Goal: Task Accomplishment & Management: Manage account settings

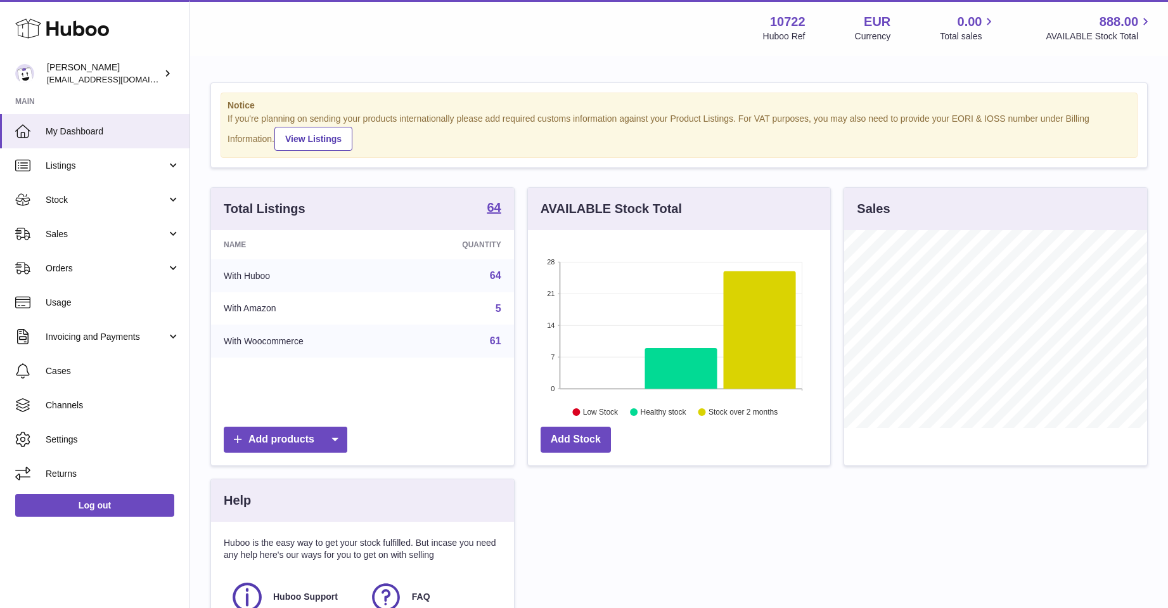
scroll to position [198, 302]
click at [91, 236] on span "Sales" at bounding box center [106, 234] width 121 height 12
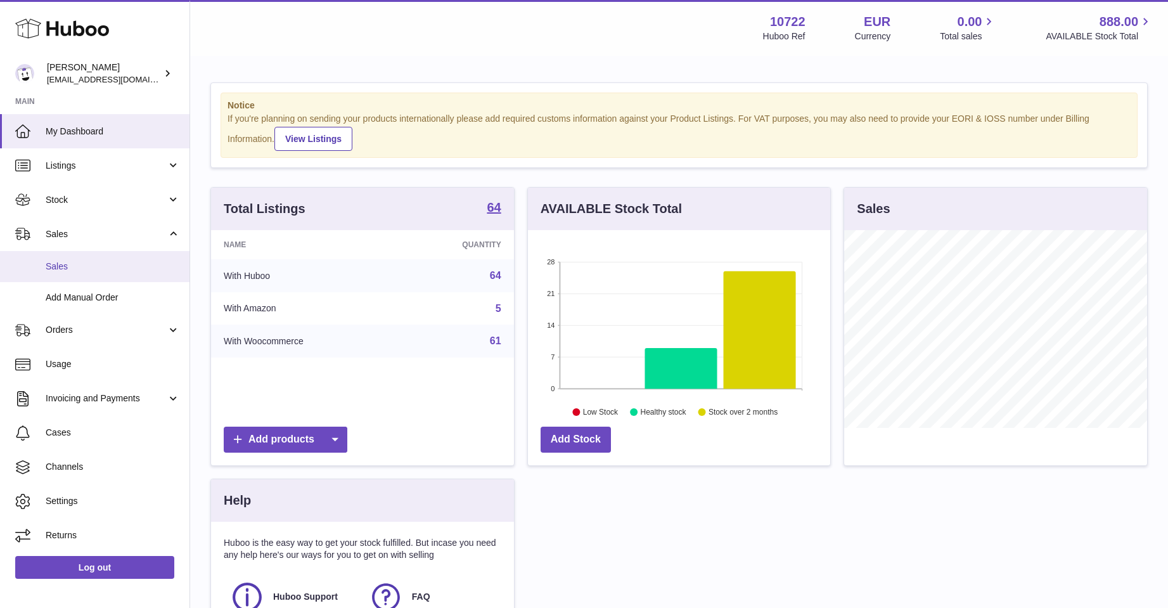
click at [74, 265] on span "Sales" at bounding box center [113, 266] width 134 height 12
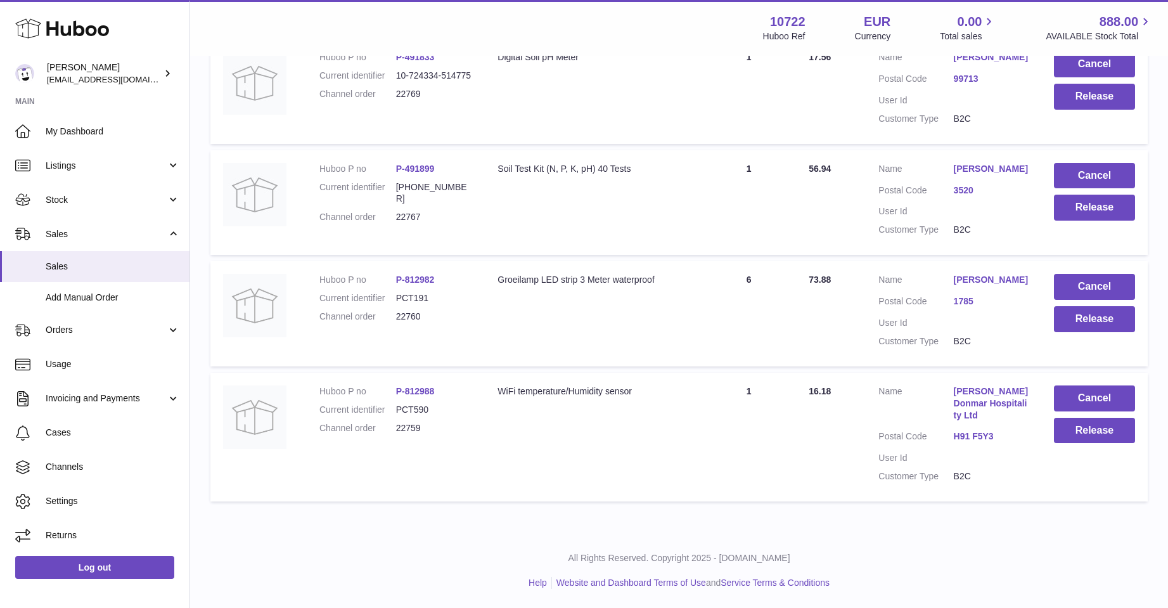
scroll to position [637, 0]
click at [1069, 394] on button "Cancel" at bounding box center [1094, 398] width 81 height 26
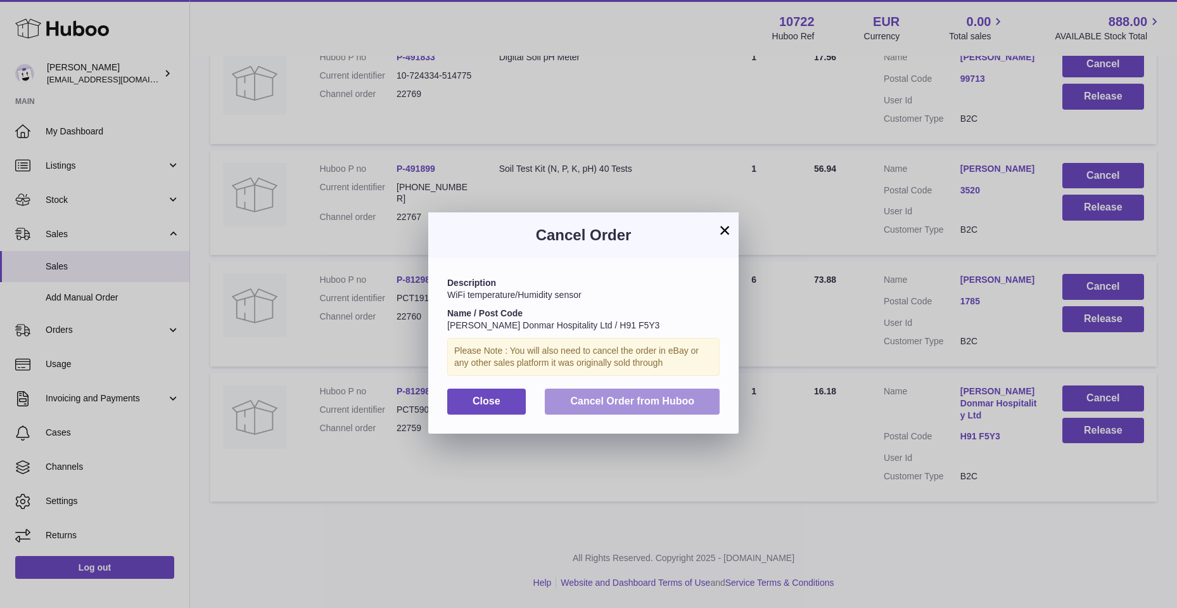
click at [639, 404] on span "Cancel Order from Huboo" at bounding box center [632, 400] width 124 height 11
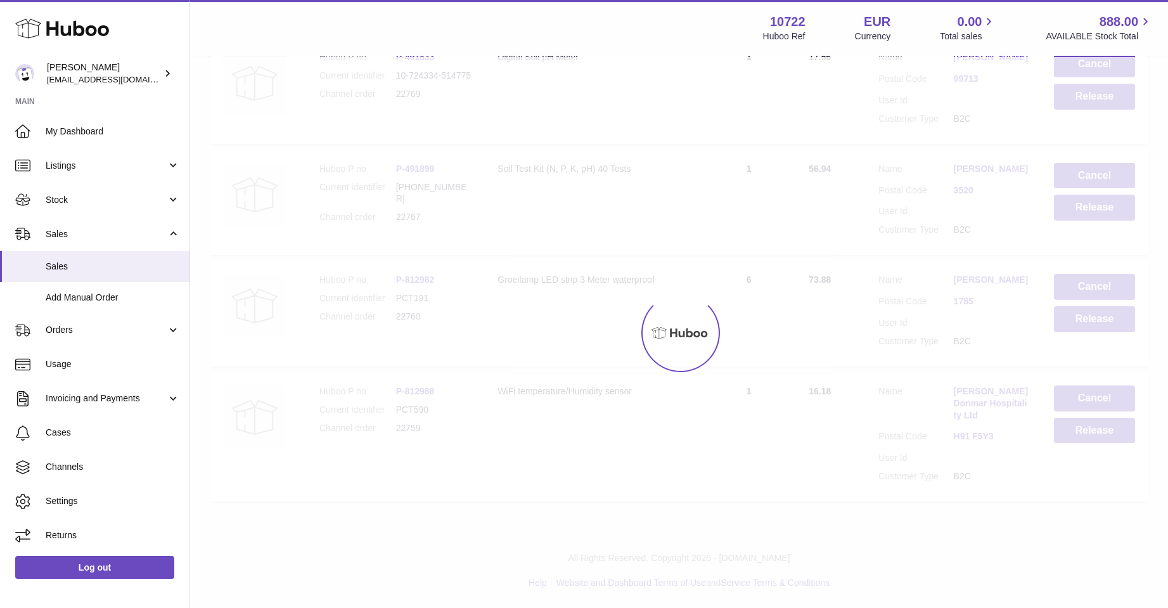
scroll to position [502, 0]
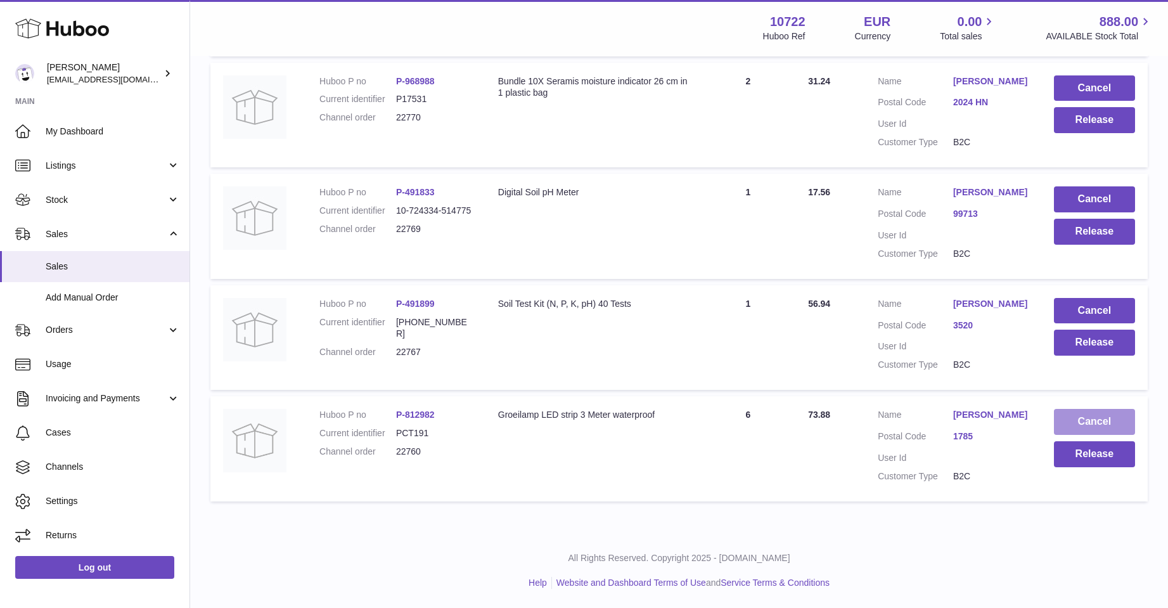
click at [1097, 418] on button "Cancel" at bounding box center [1094, 422] width 81 height 26
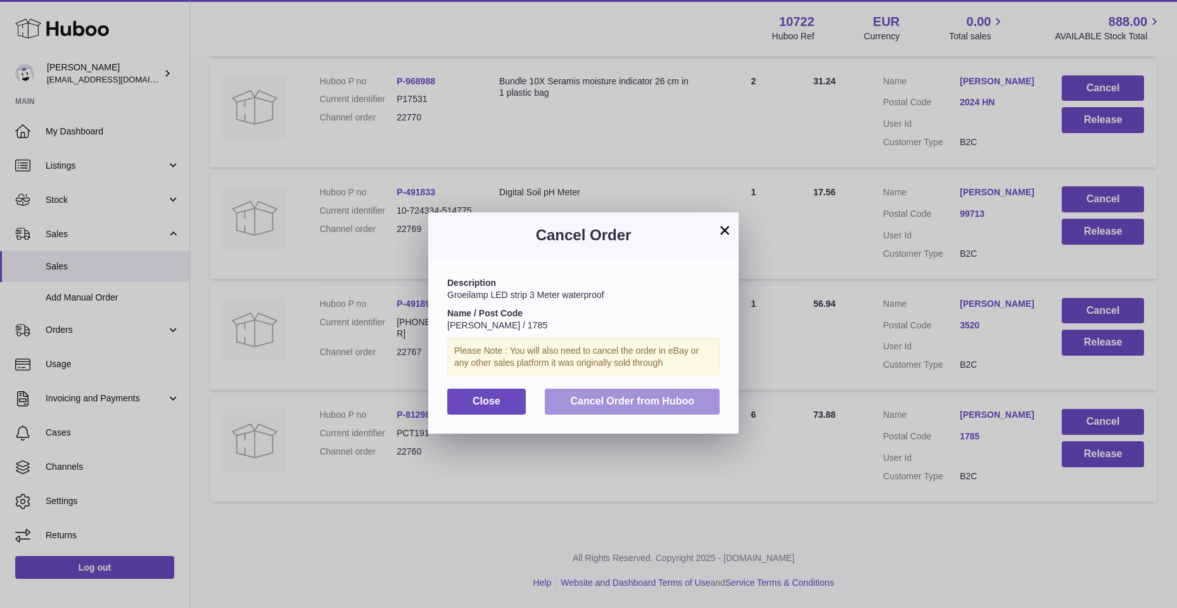
click at [587, 411] on button "Cancel Order from Huboo" at bounding box center [632, 401] width 175 height 26
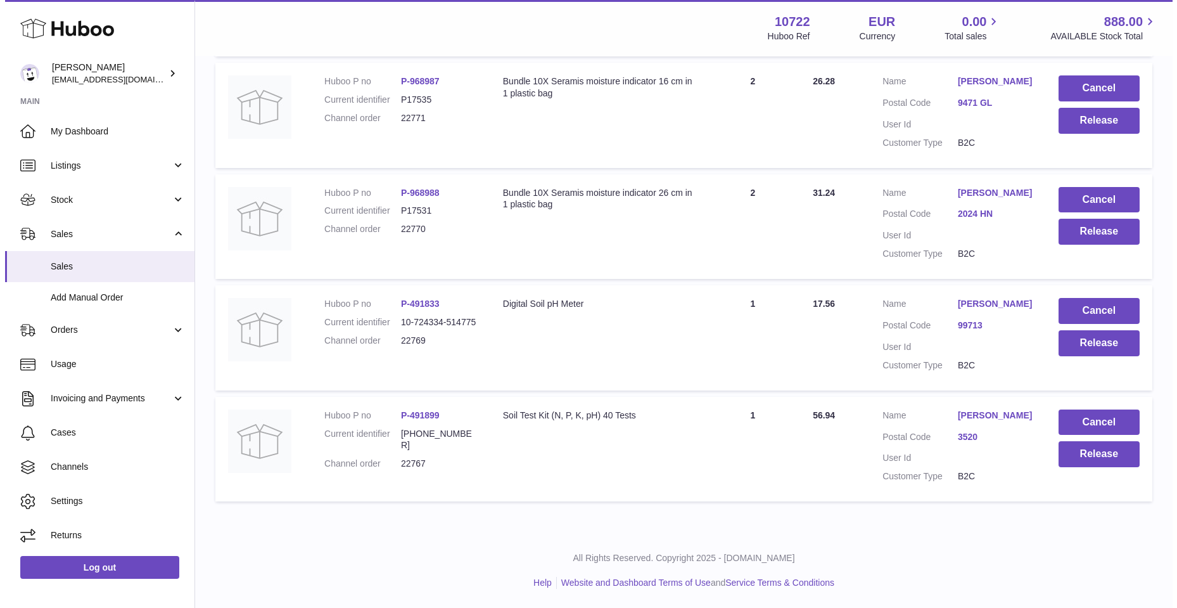
scroll to position [379, 0]
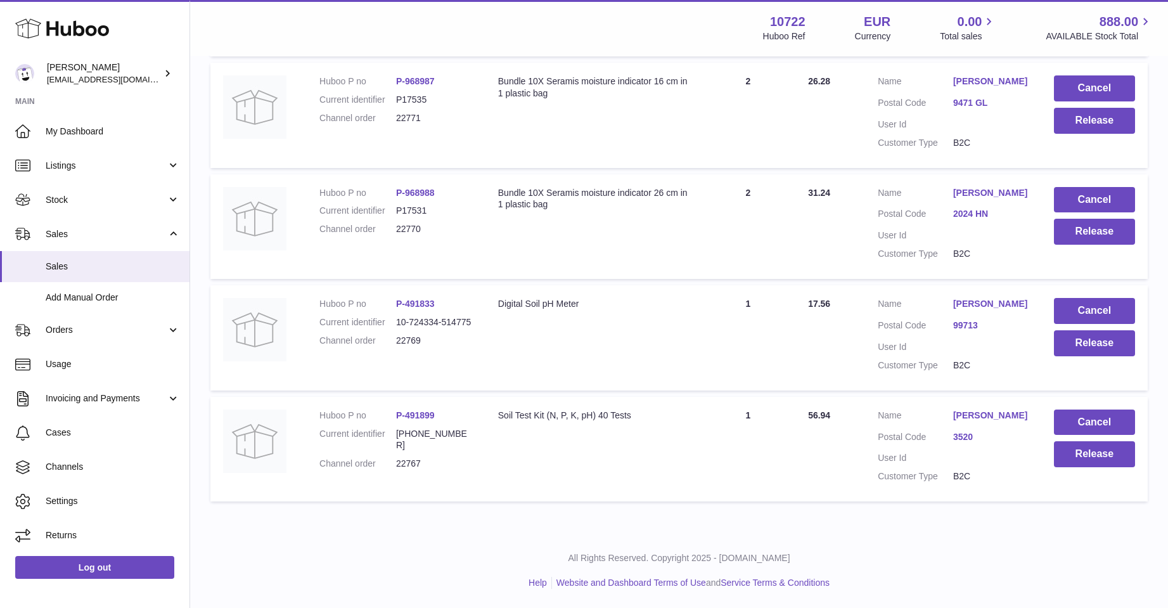
click at [966, 409] on link "Bjorn Vanheeswyck" at bounding box center [990, 415] width 75 height 12
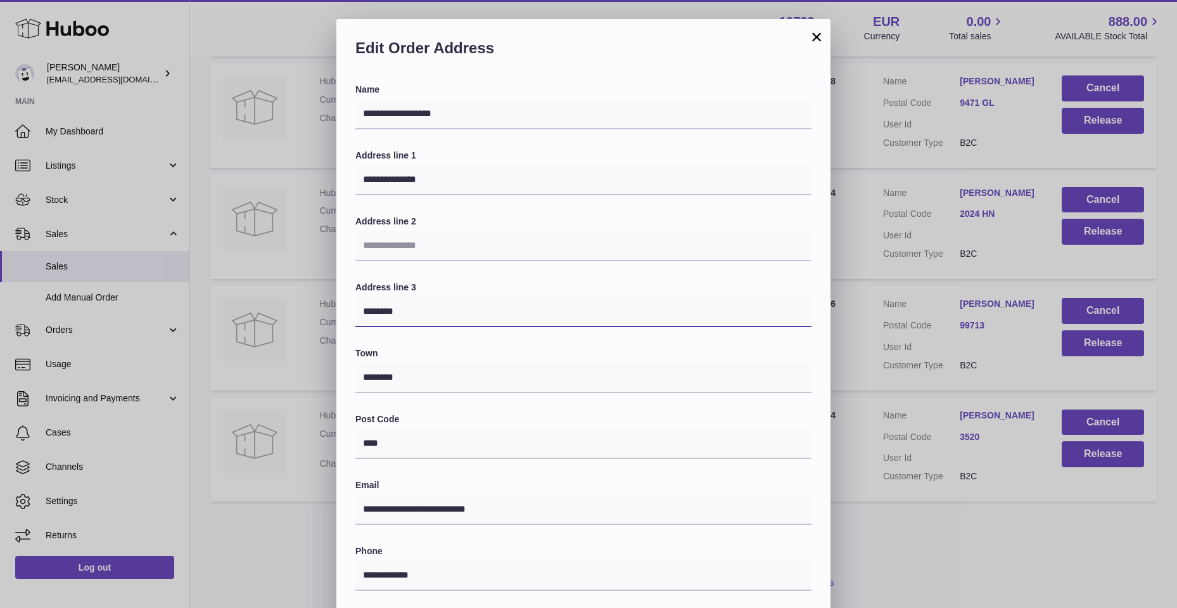
click at [412, 310] on input "********" at bounding box center [583, 312] width 456 height 30
type input "*"
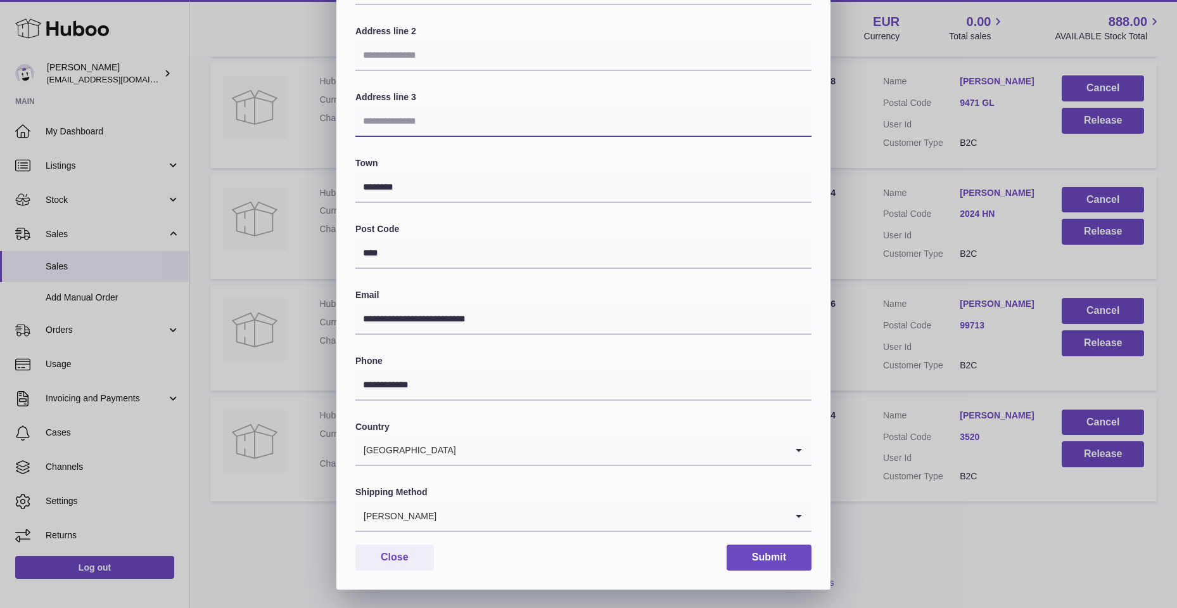
scroll to position [191, 0]
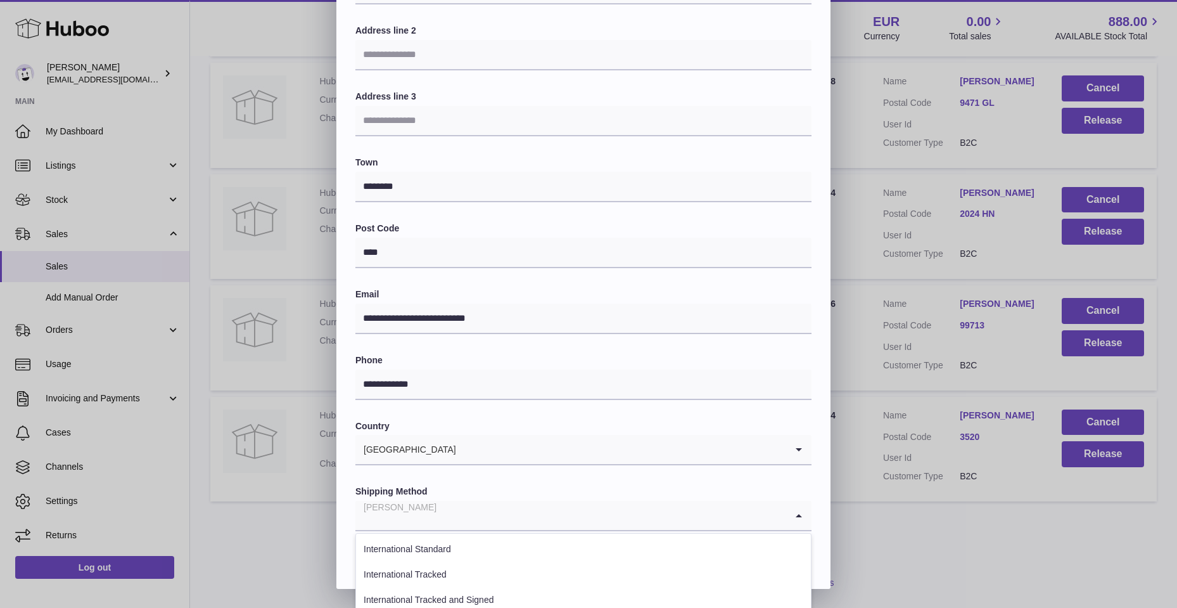
click at [798, 511] on icon "Search for option" at bounding box center [798, 515] width 25 height 29
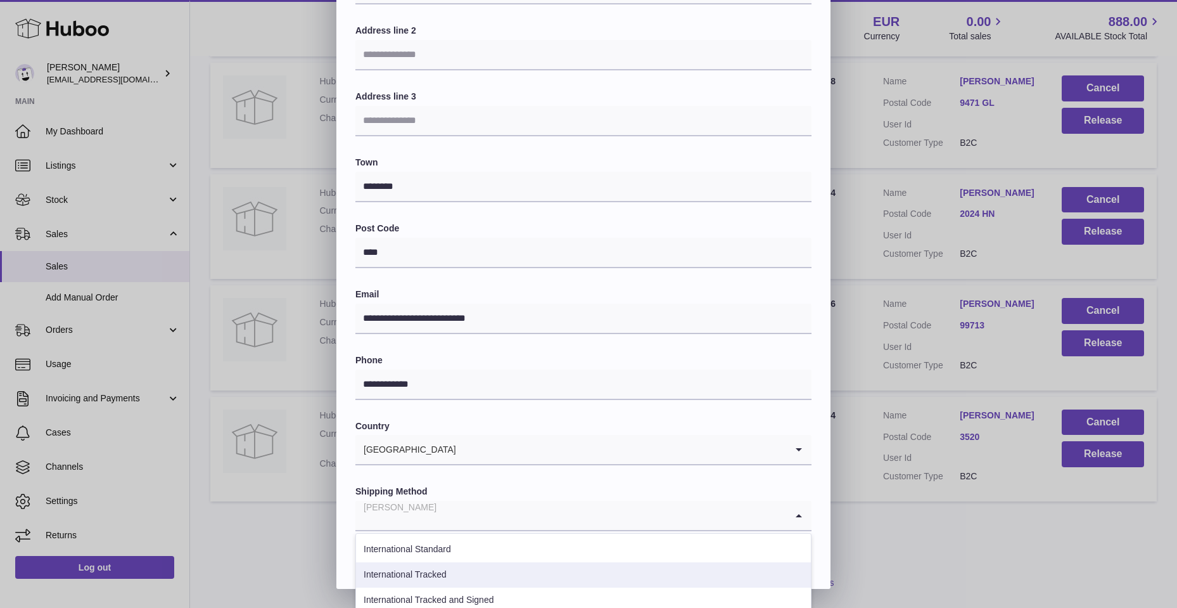
click at [406, 570] on li "International Tracked" at bounding box center [583, 574] width 455 height 25
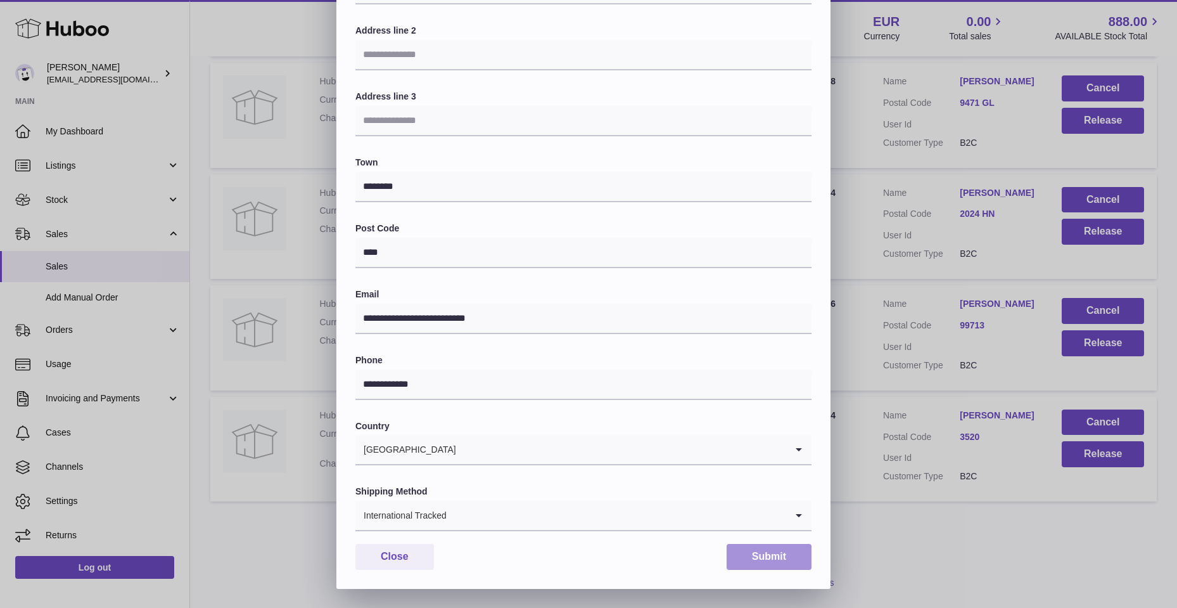
click at [767, 556] on button "Submit" at bounding box center [769, 557] width 85 height 26
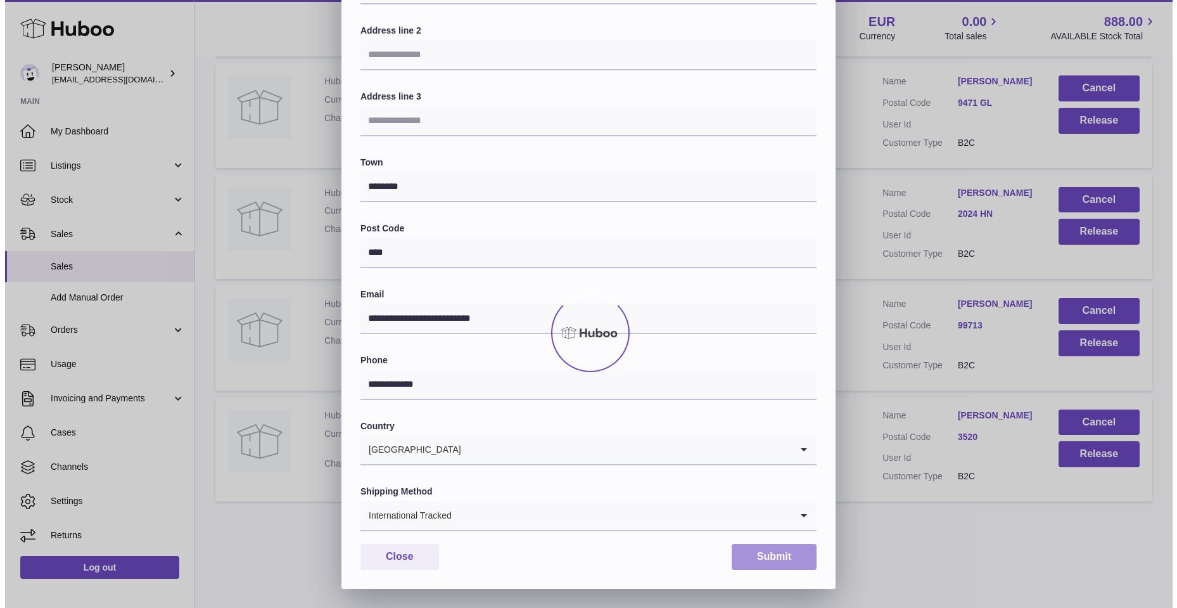
scroll to position [0, 0]
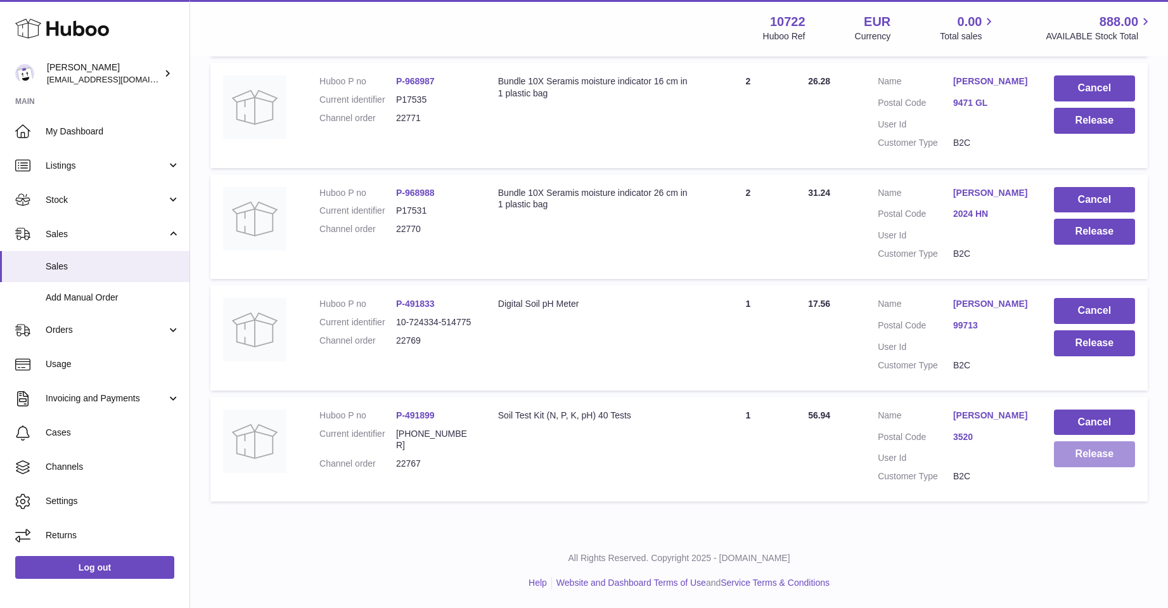
click at [1085, 441] on button "Release" at bounding box center [1094, 454] width 81 height 26
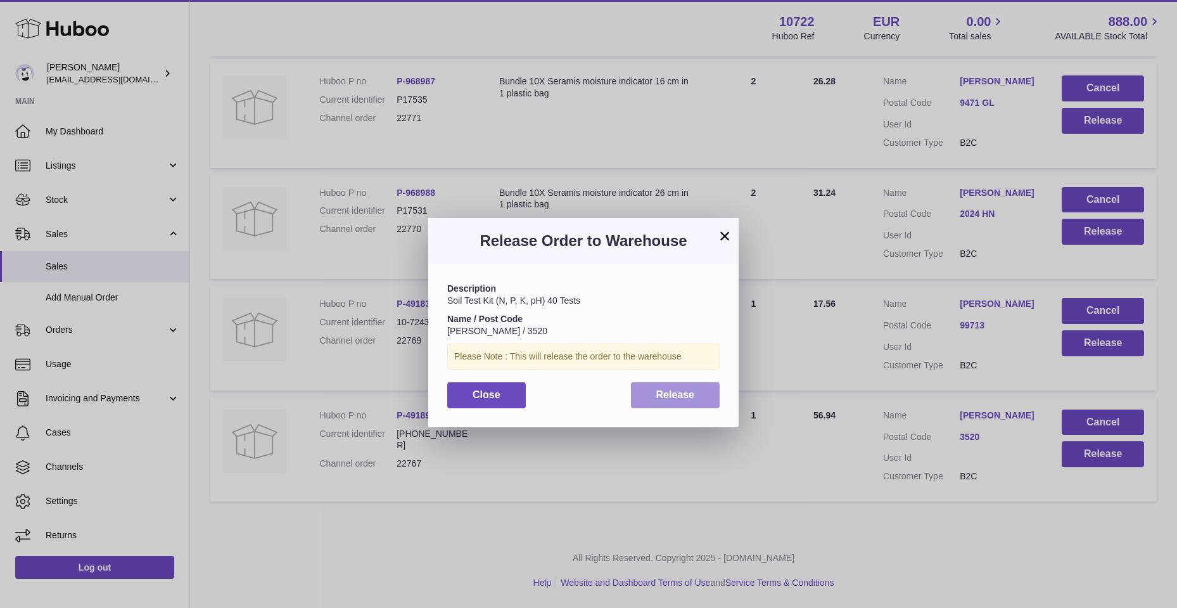
click at [717, 395] on button "Release" at bounding box center [675, 395] width 89 height 26
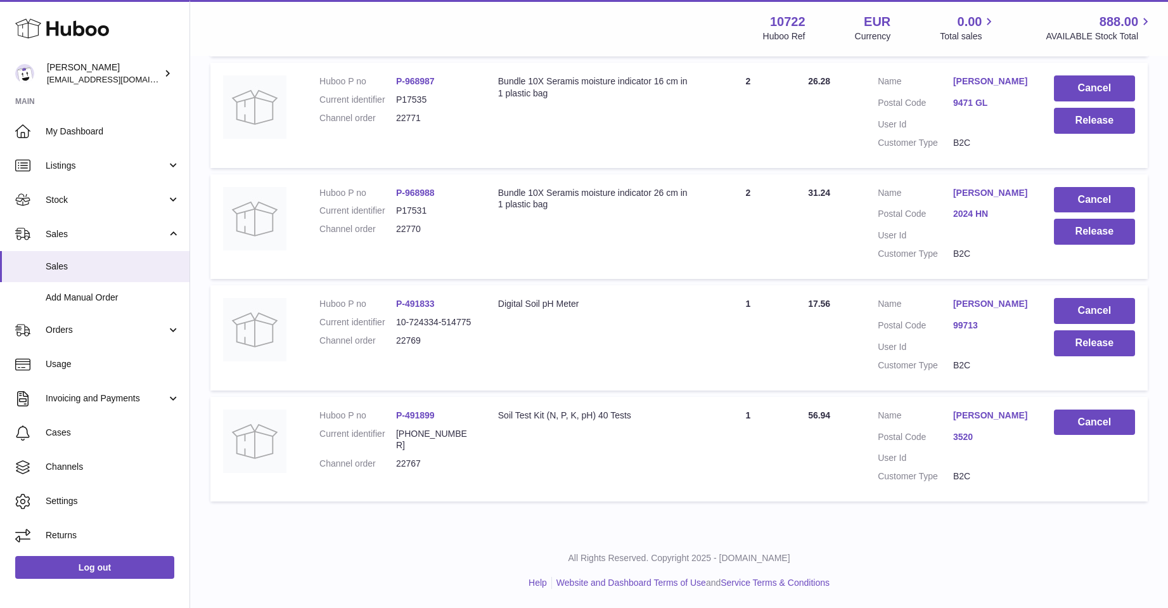
click at [962, 298] on link "Leonhard Nickel" at bounding box center [990, 304] width 75 height 12
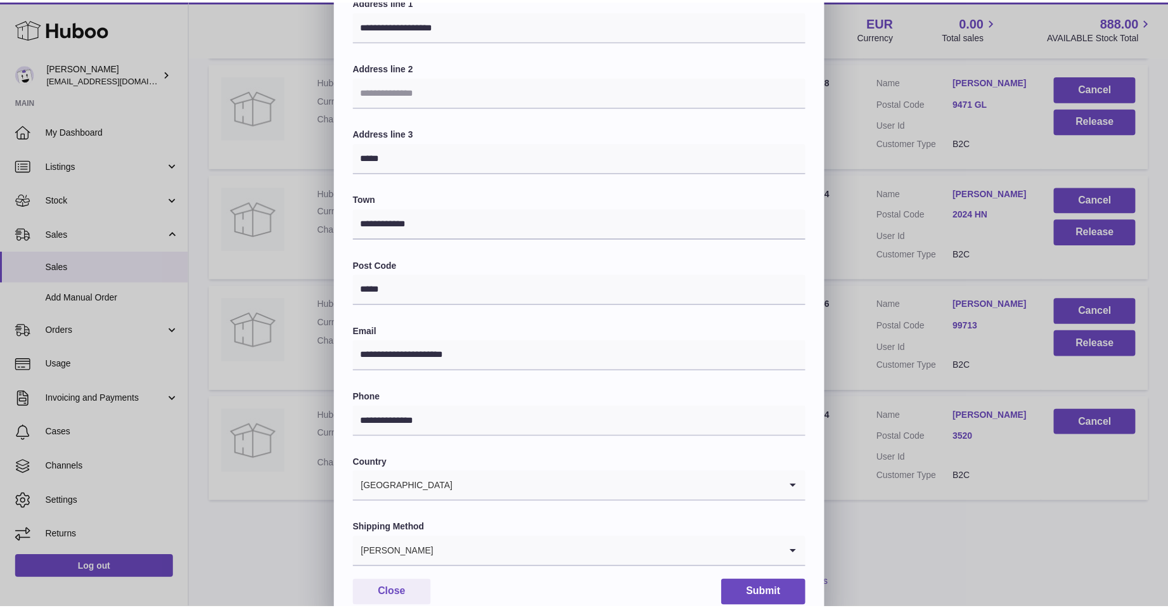
scroll to position [191, 0]
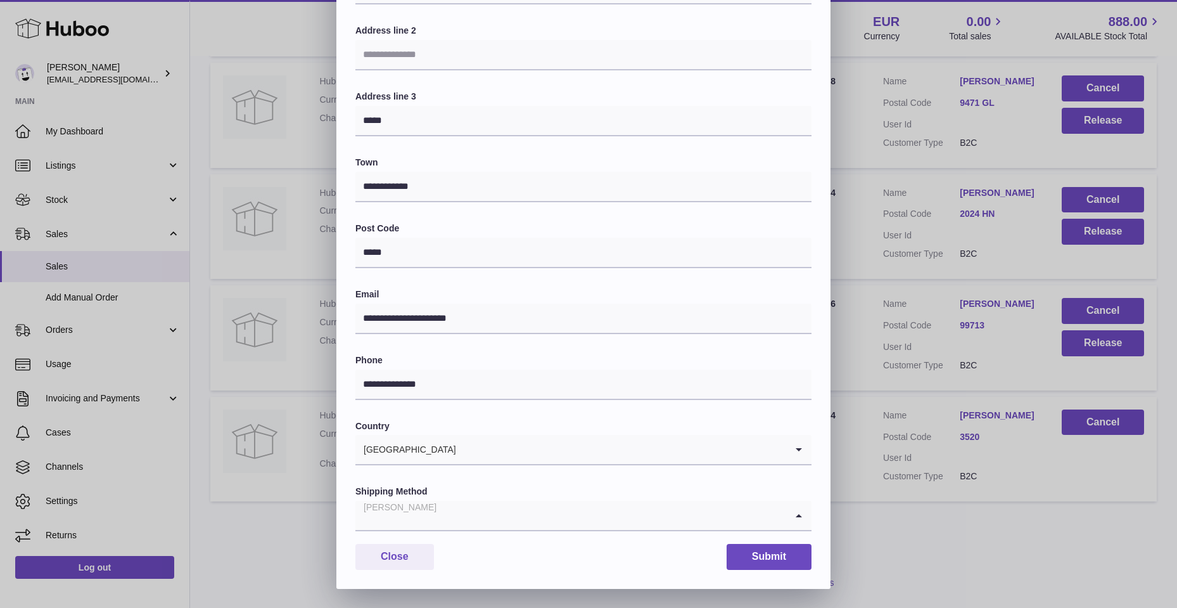
click at [798, 515] on icon "Search for option" at bounding box center [798, 515] width 25 height 29
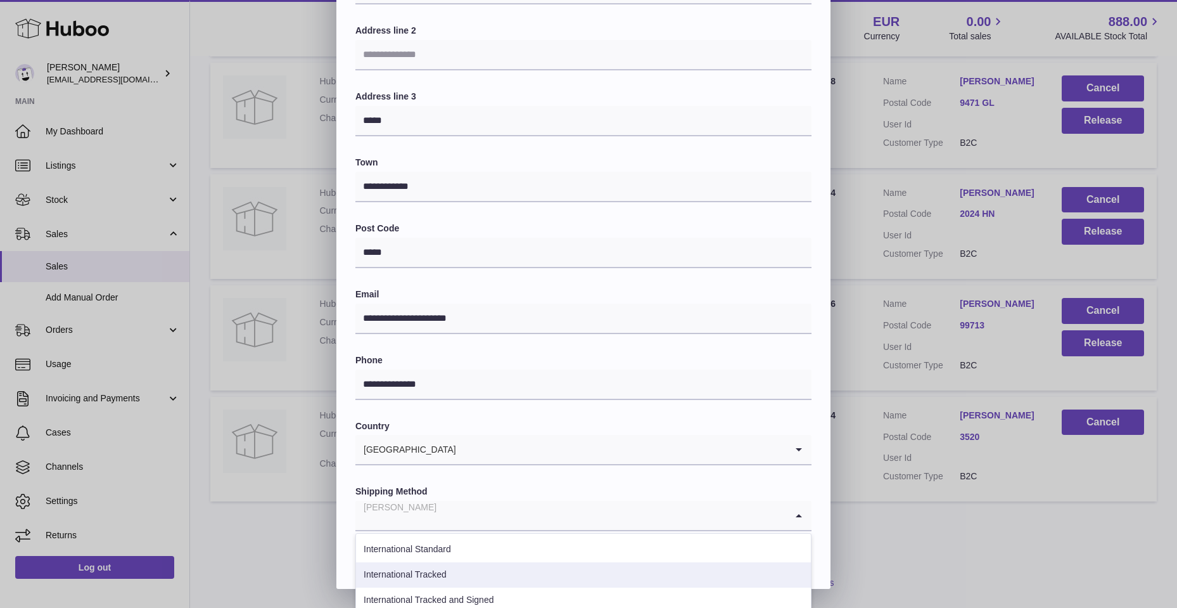
click at [380, 577] on li "International Tracked" at bounding box center [583, 574] width 455 height 25
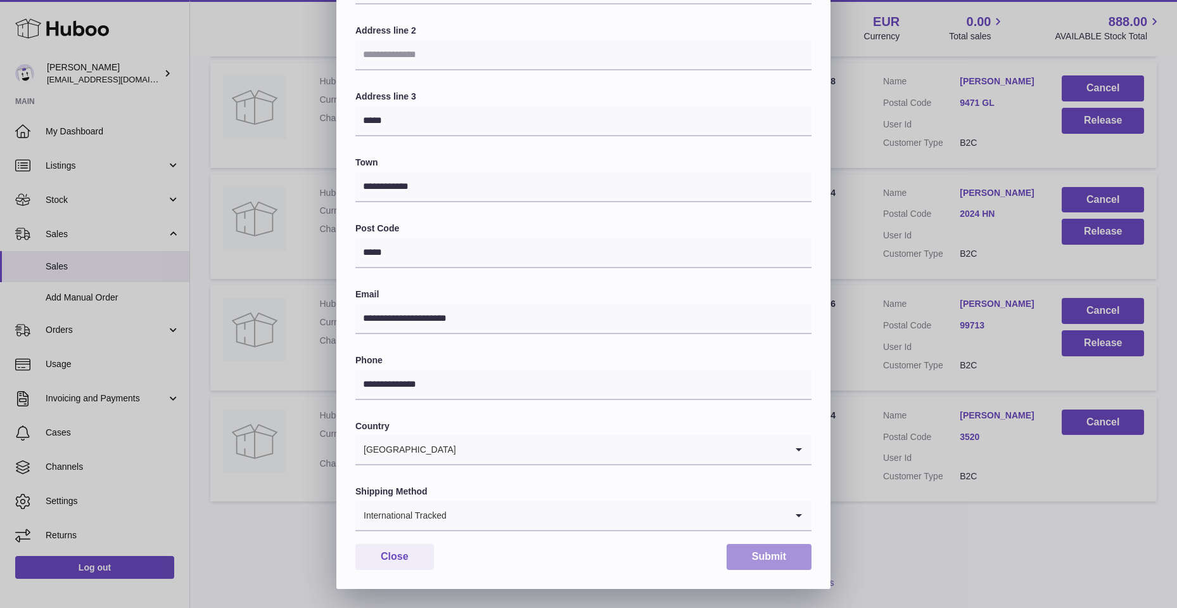
click at [749, 558] on button "Submit" at bounding box center [769, 557] width 85 height 26
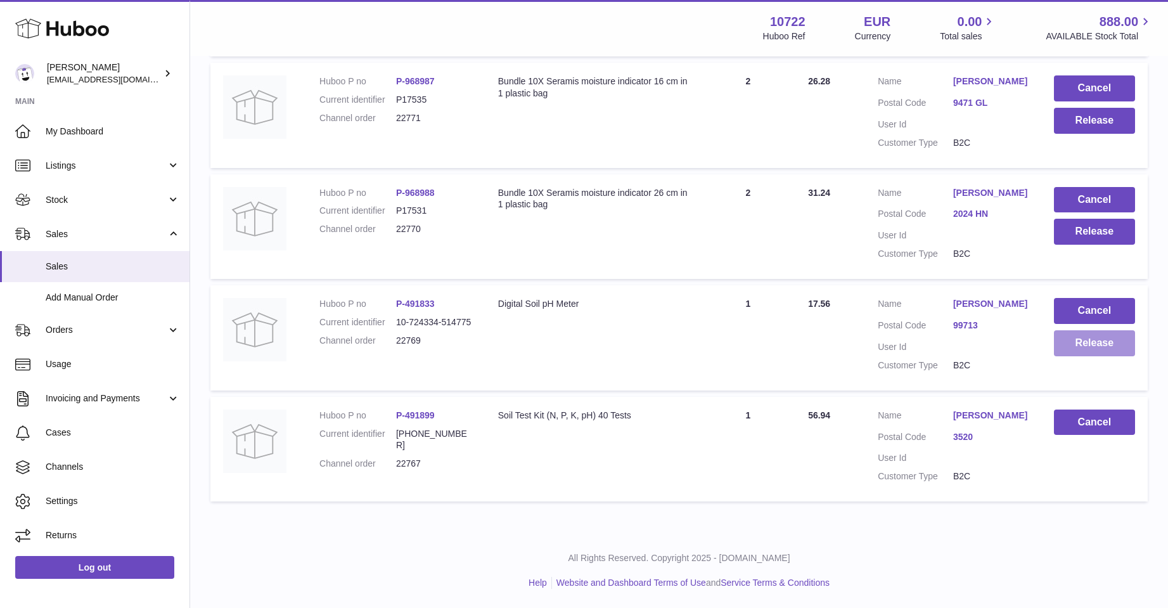
click at [1081, 330] on button "Release" at bounding box center [1094, 343] width 81 height 26
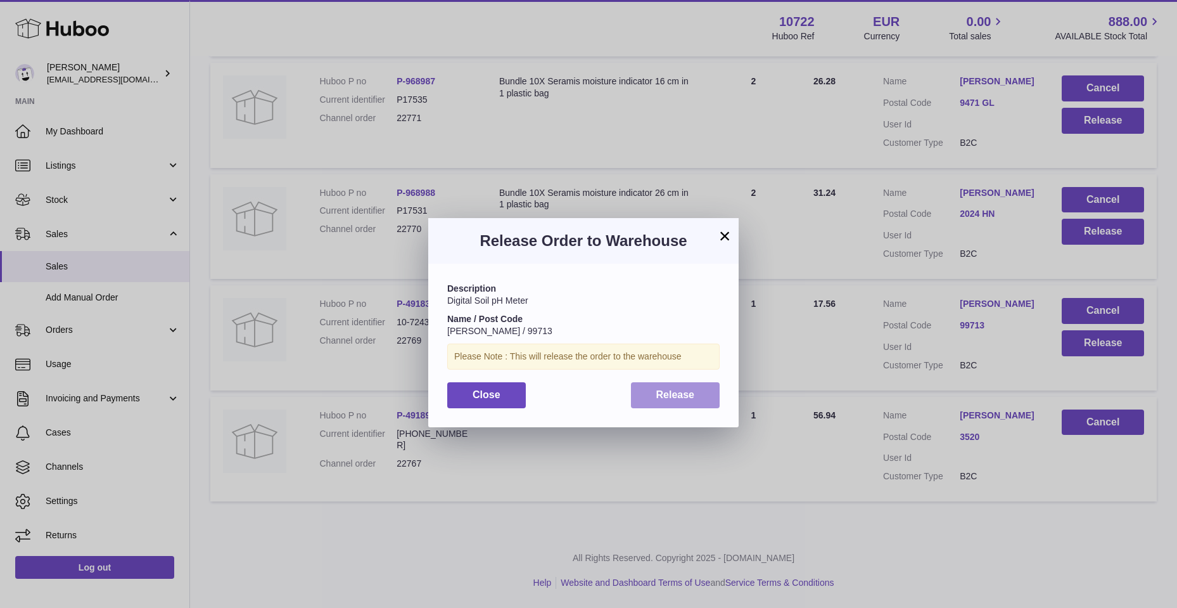
click at [713, 397] on button "Release" at bounding box center [675, 395] width 89 height 26
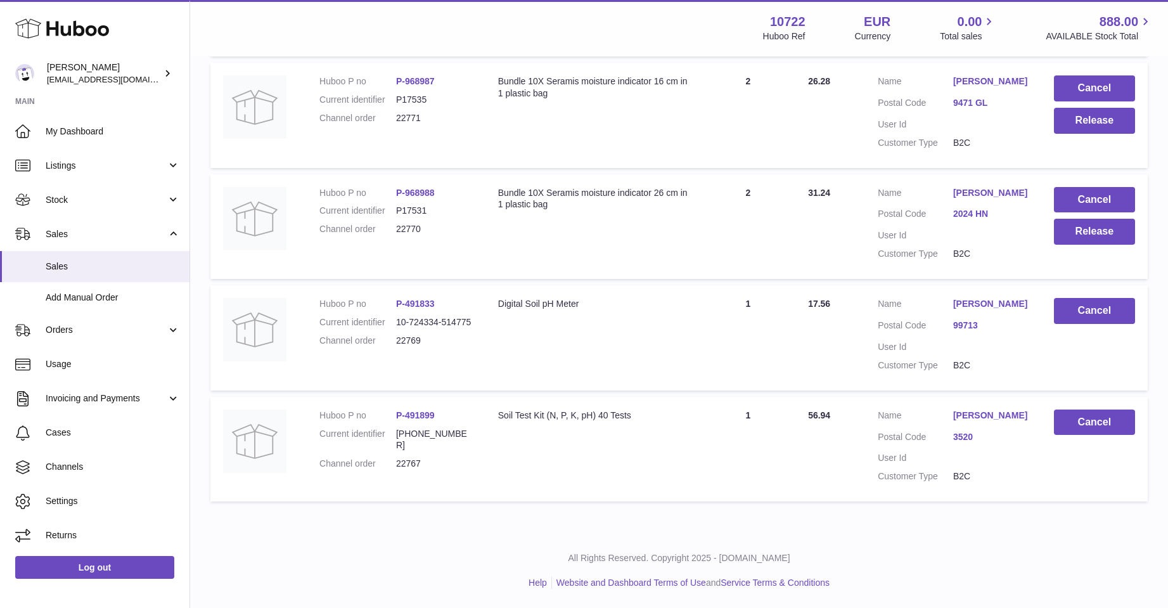
click at [978, 174] on td "Customer Name ML de Zwaan Postal Code 2024 HN User Id Customer Type B2C" at bounding box center [953, 226] width 176 height 105
click at [994, 187] on link "ML de Zwaan" at bounding box center [990, 193] width 75 height 12
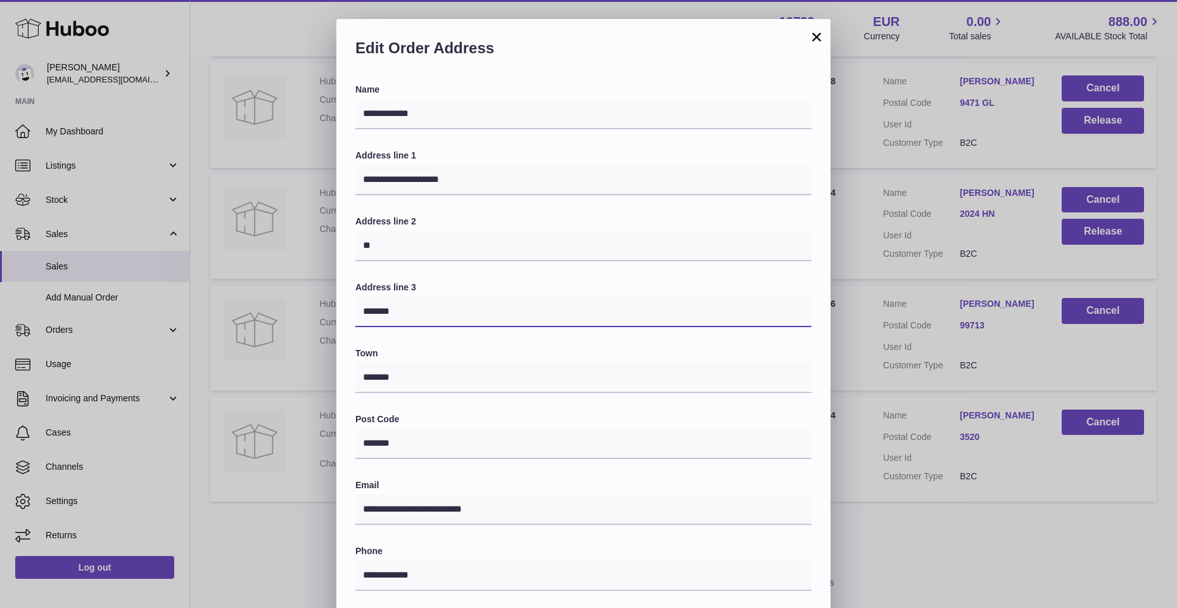
click at [405, 309] on input "*******" at bounding box center [583, 312] width 456 height 30
click at [411, 310] on input "*******" at bounding box center [583, 312] width 456 height 30
type input "*"
click at [386, 248] on input "**" at bounding box center [583, 246] width 456 height 30
type input "*"
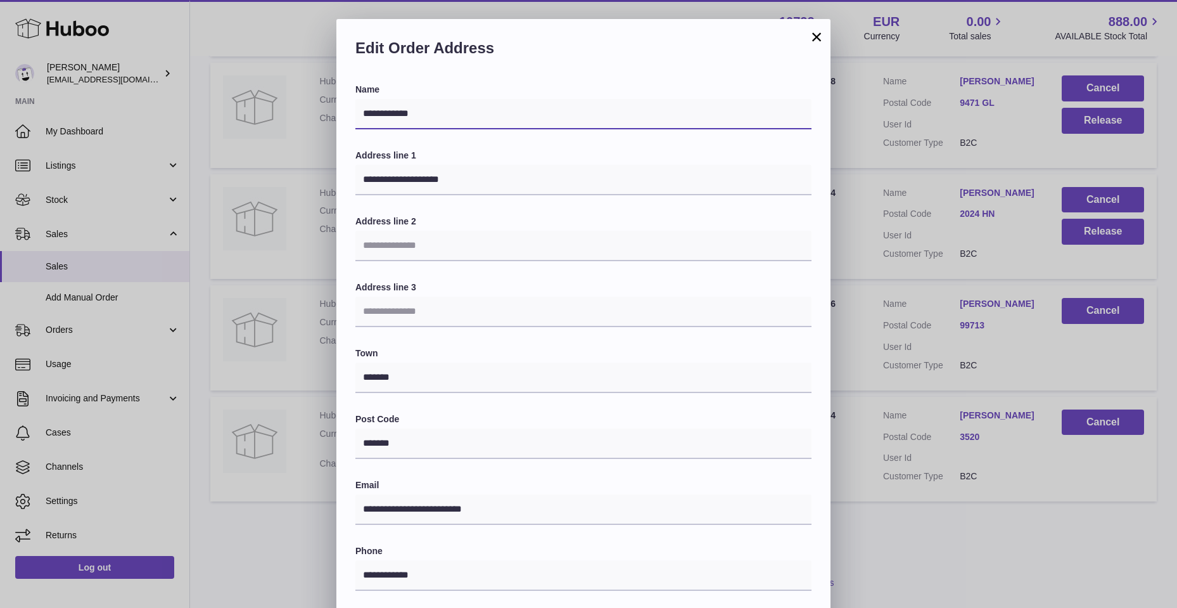
click at [371, 115] on input "**********" at bounding box center [583, 114] width 456 height 30
click at [379, 113] on input "**********" at bounding box center [583, 114] width 456 height 30
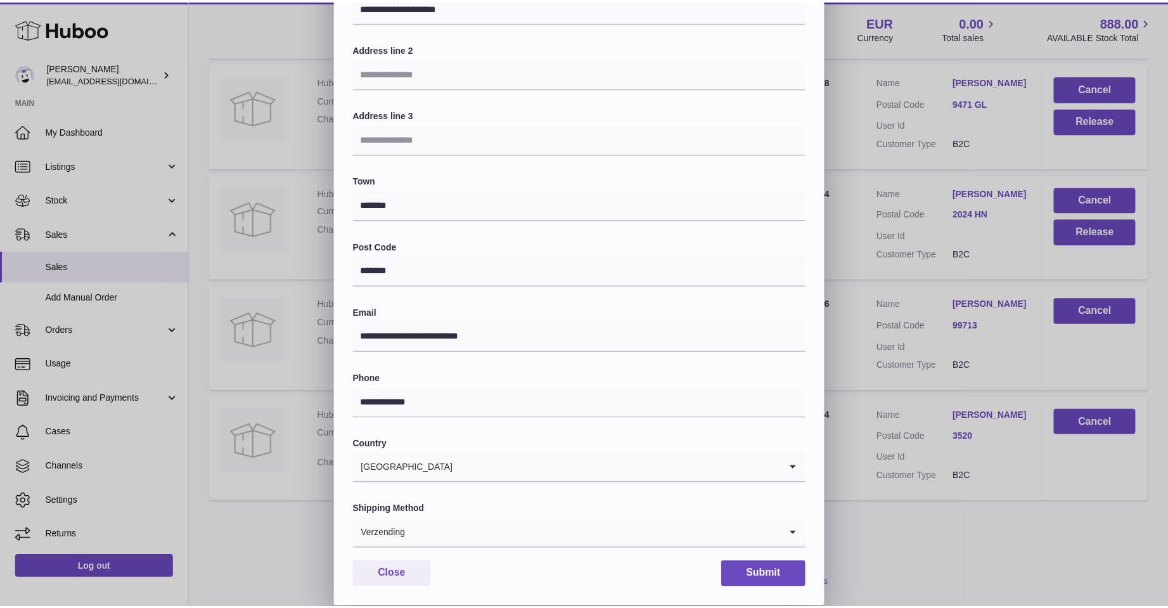
scroll to position [190, 0]
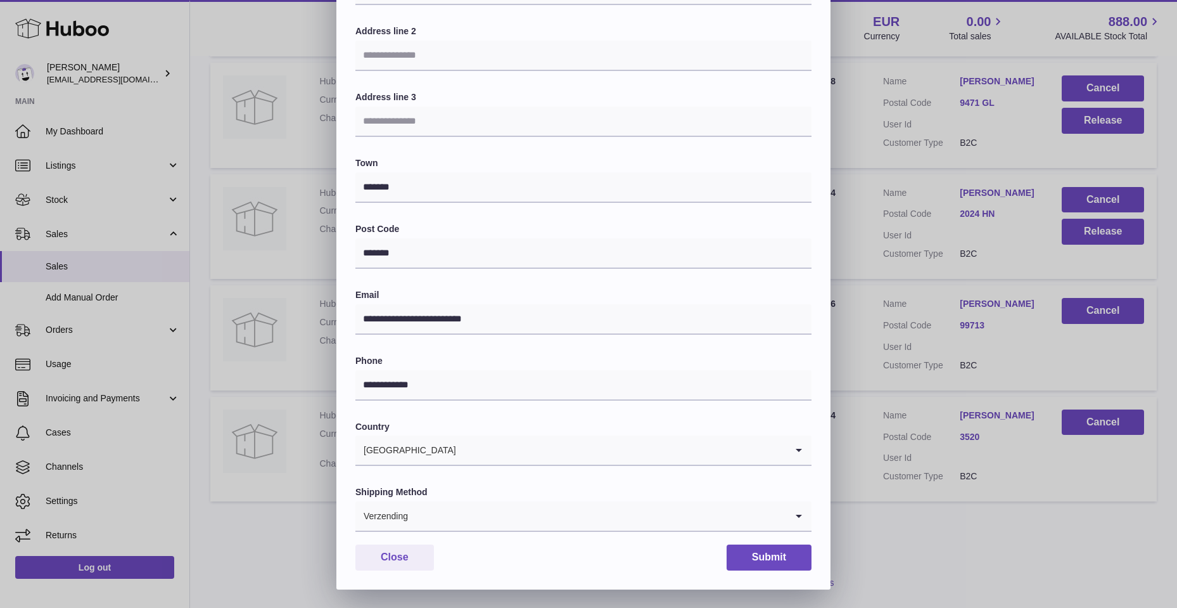
type input "**********"
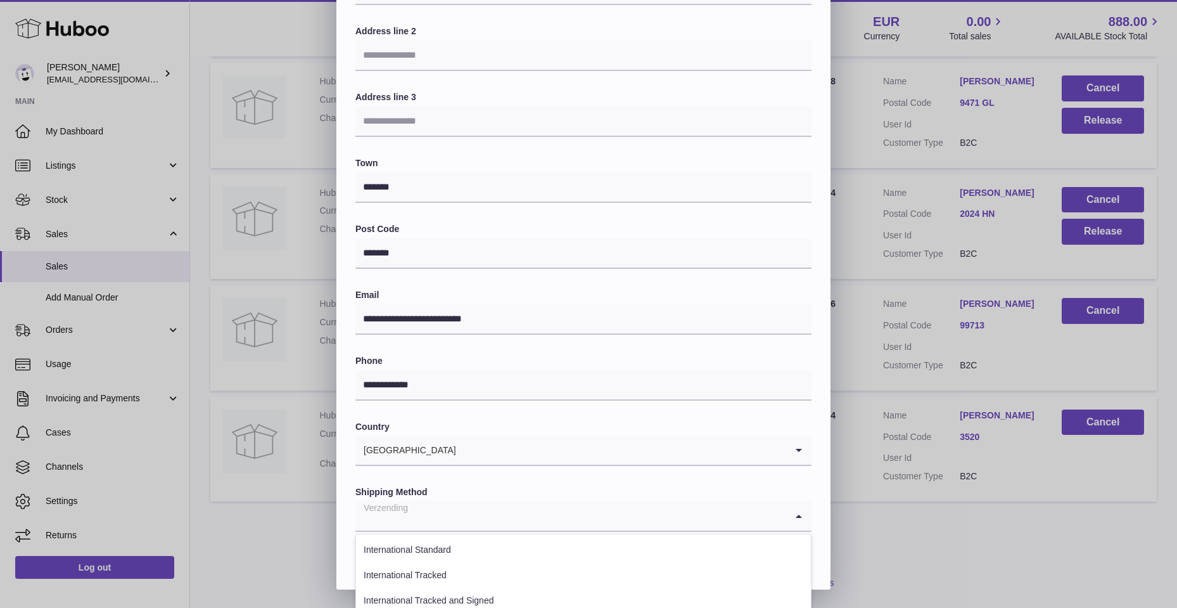
click at [800, 516] on icon "Search for option" at bounding box center [798, 515] width 25 height 29
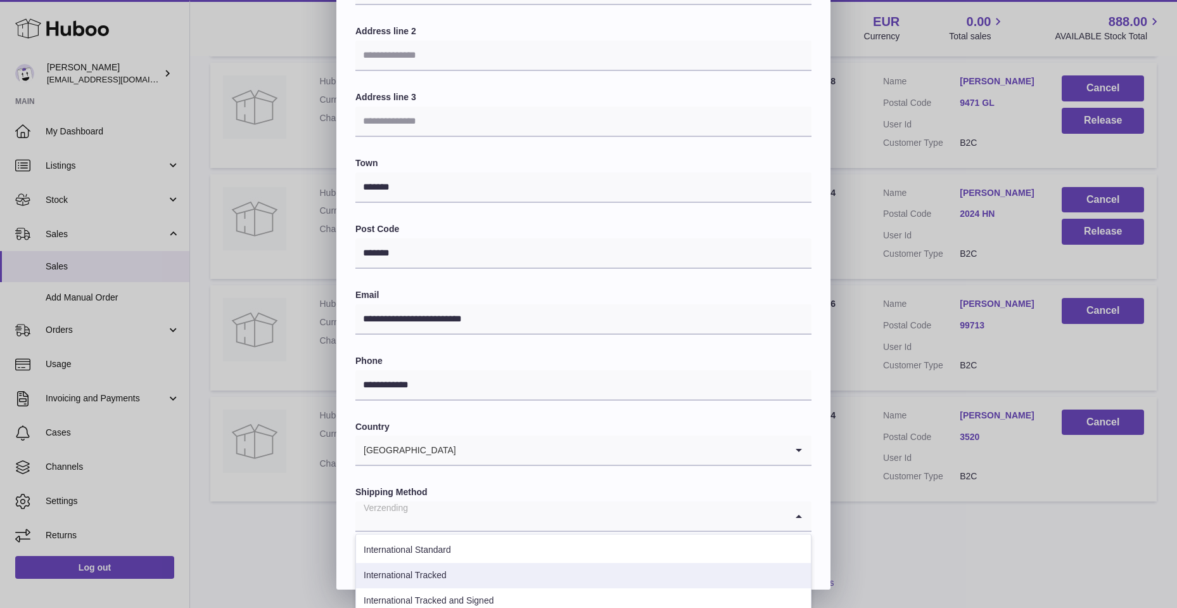
click at [394, 570] on li "International Tracked" at bounding box center [583, 575] width 455 height 25
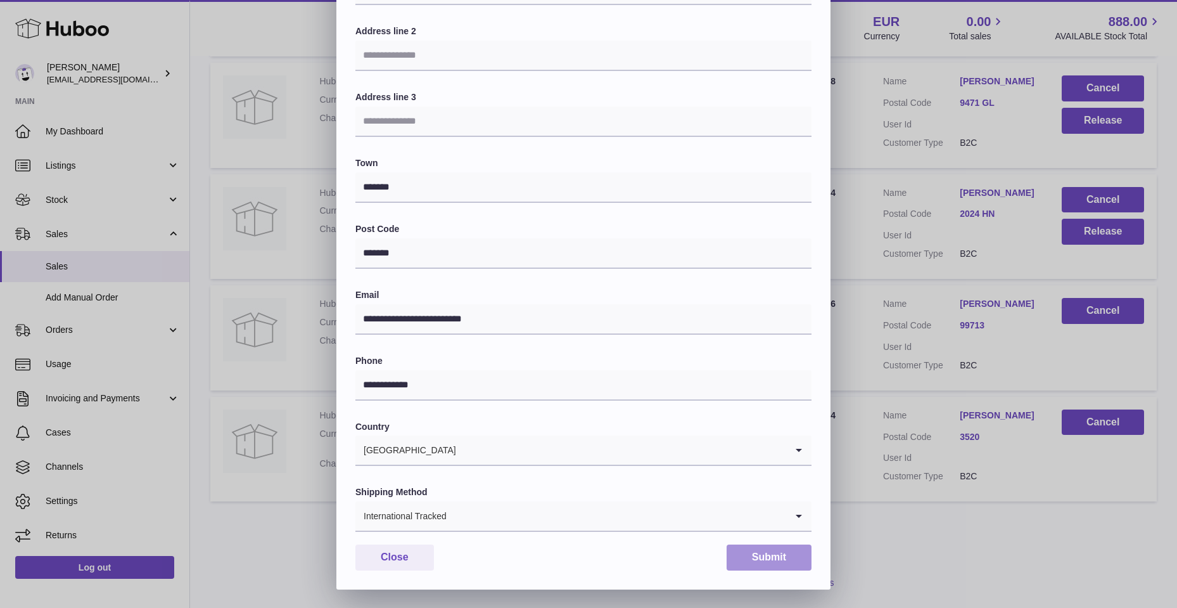
click at [758, 553] on button "Submit" at bounding box center [769, 557] width 85 height 26
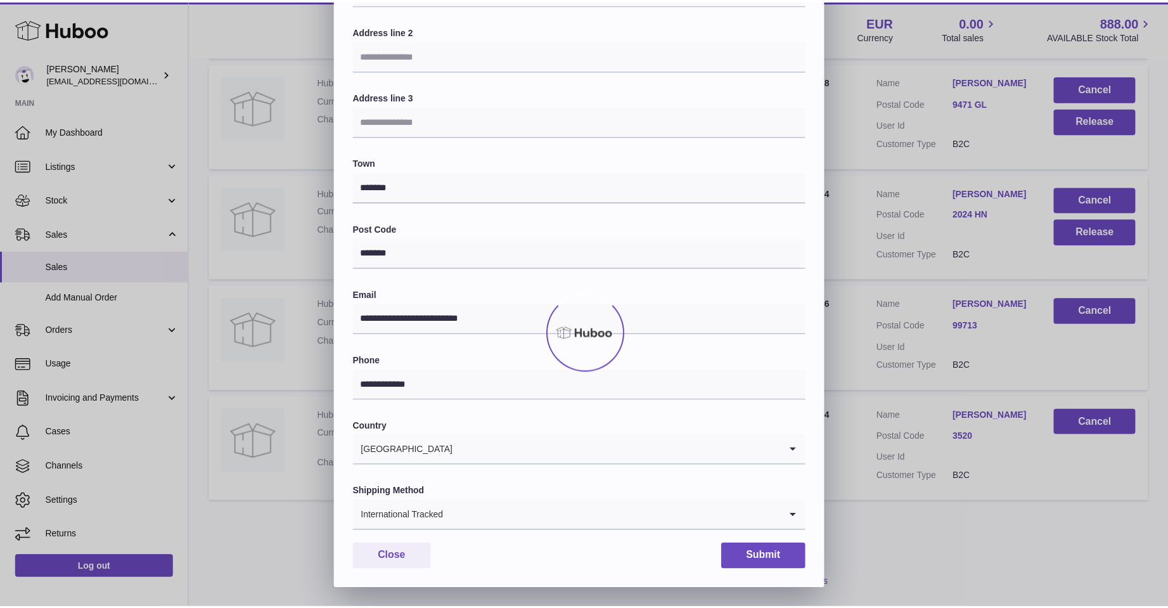
scroll to position [0, 0]
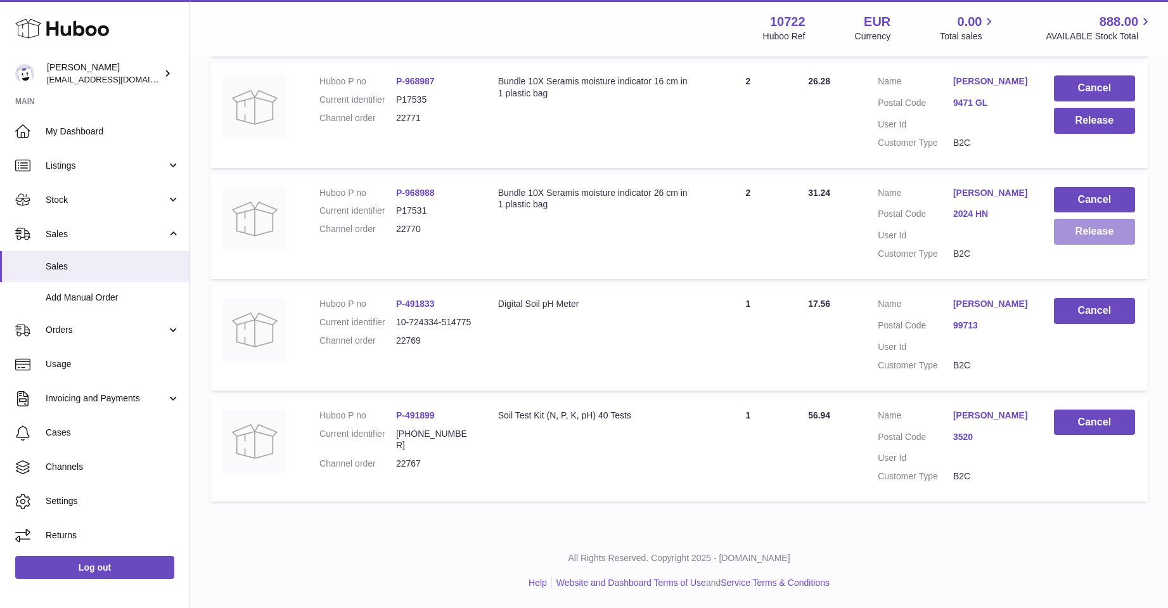
click at [1093, 223] on button "Release" at bounding box center [1094, 232] width 81 height 26
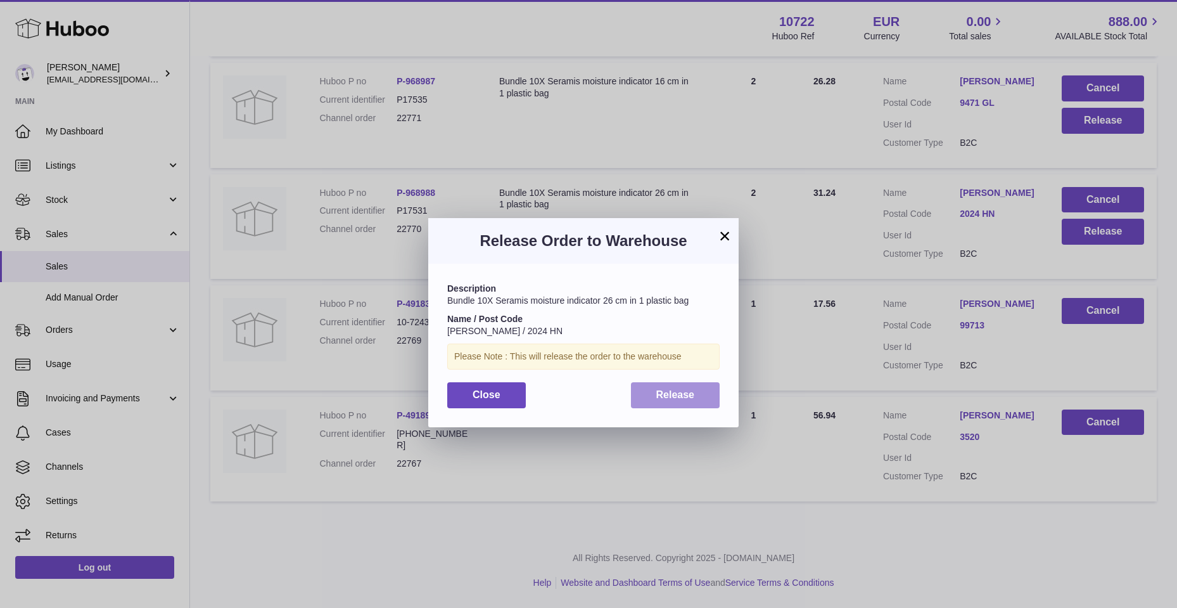
click at [653, 402] on button "Release" at bounding box center [675, 395] width 89 height 26
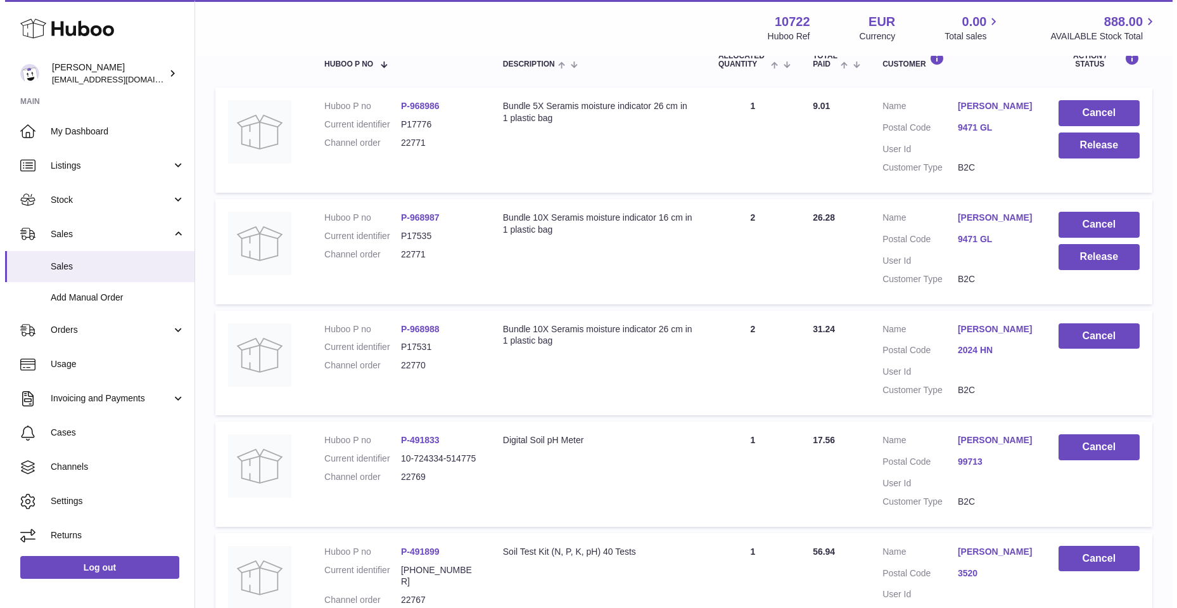
scroll to position [189, 0]
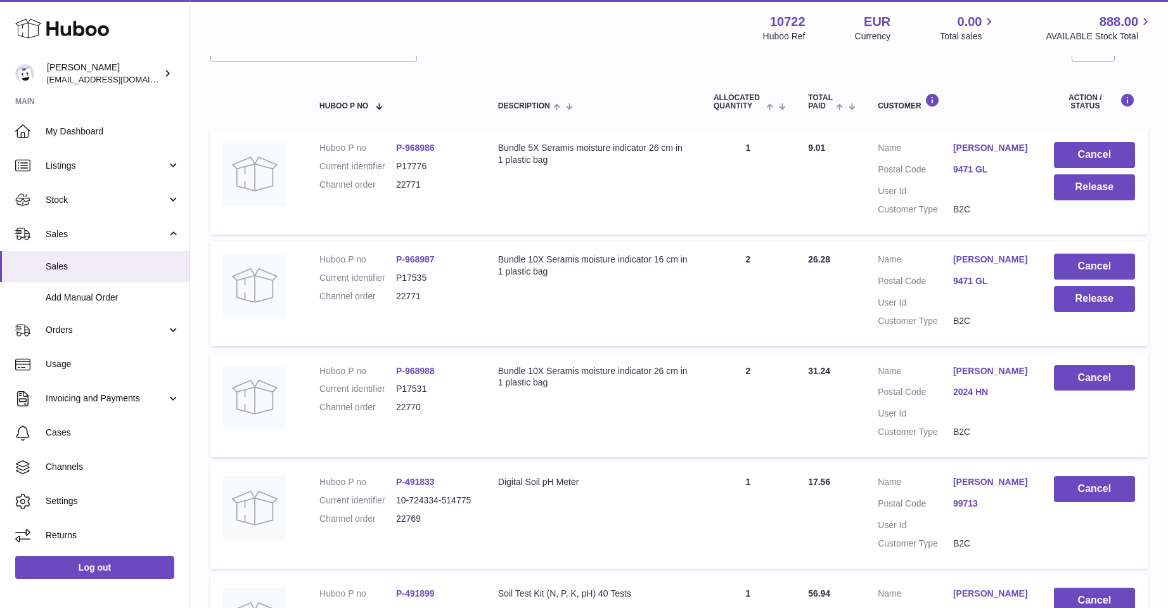
click at [970, 255] on link "Jeroen Buist" at bounding box center [990, 259] width 75 height 12
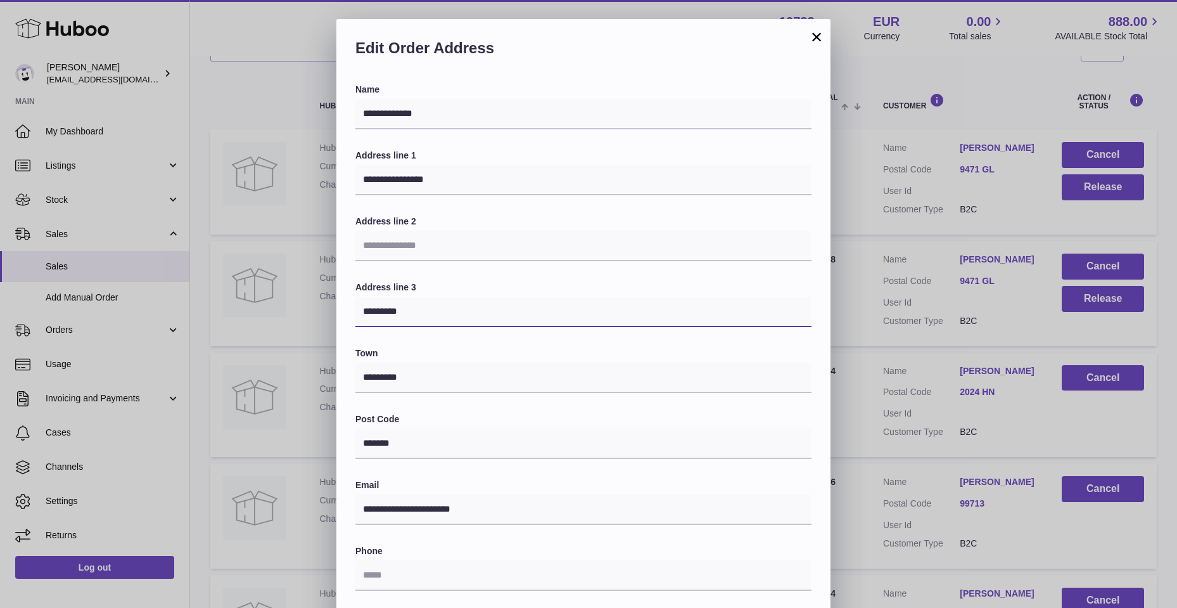
drag, startPoint x: 406, startPoint y: 309, endPoint x: 290, endPoint y: 305, distance: 116.7
click at [290, 305] on div "**********" at bounding box center [588, 399] width 1177 height 760
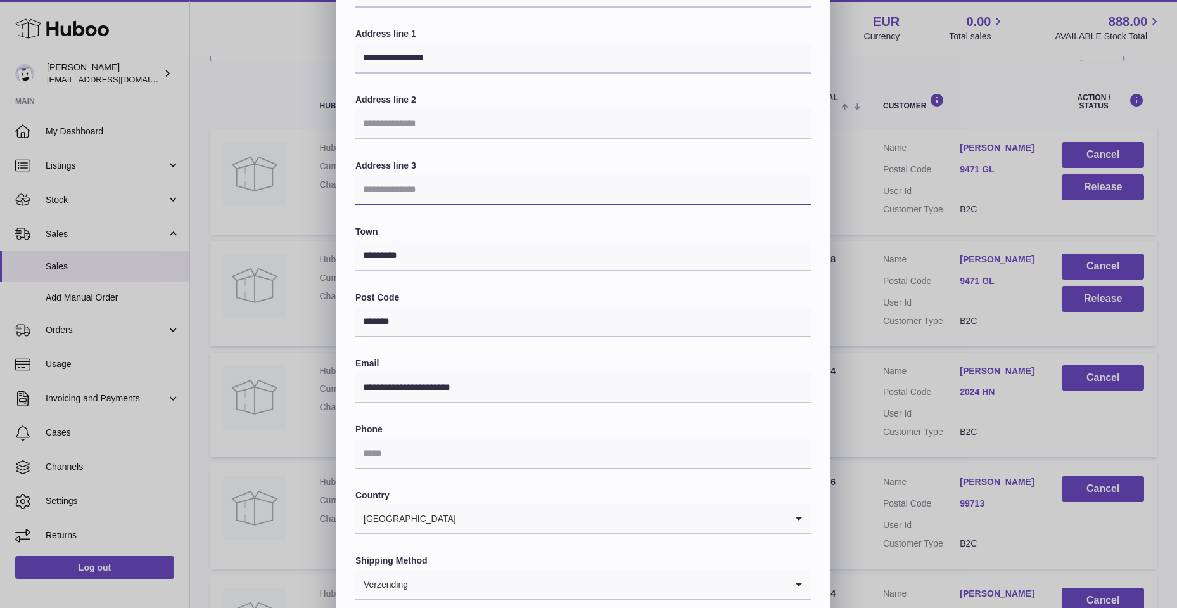
scroll to position [127, 0]
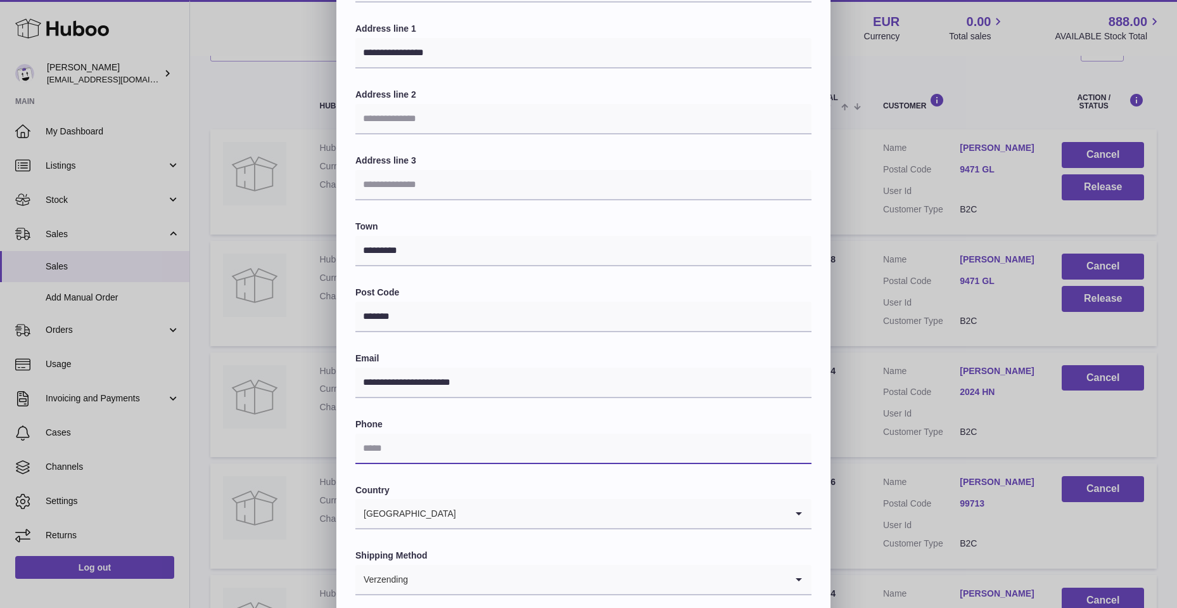
click at [402, 444] on input "text" at bounding box center [583, 448] width 456 height 30
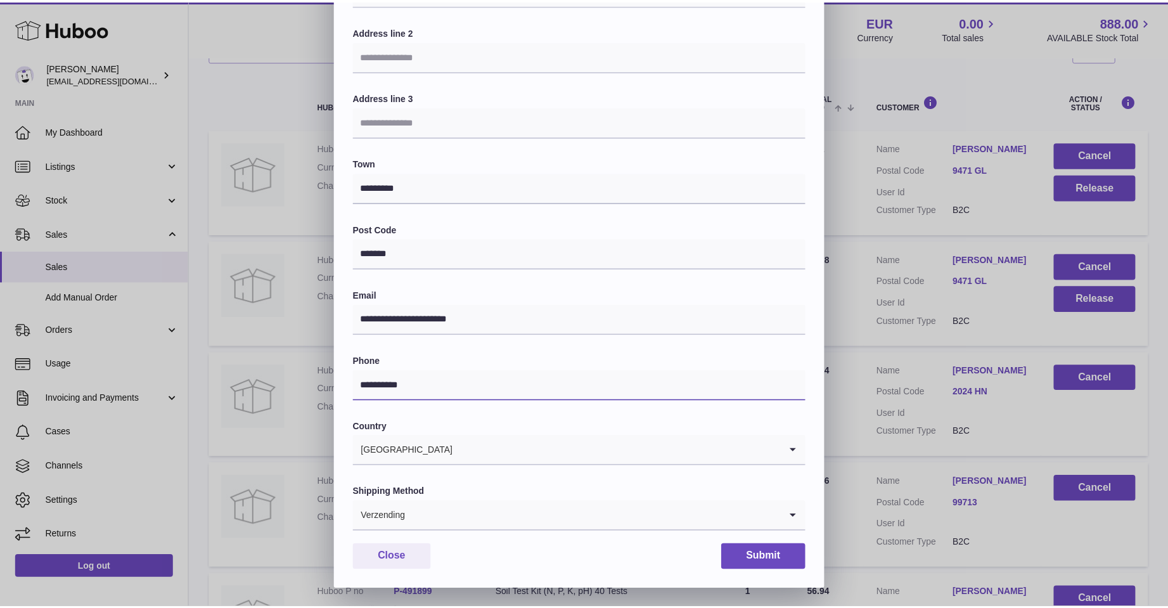
scroll to position [191, 0]
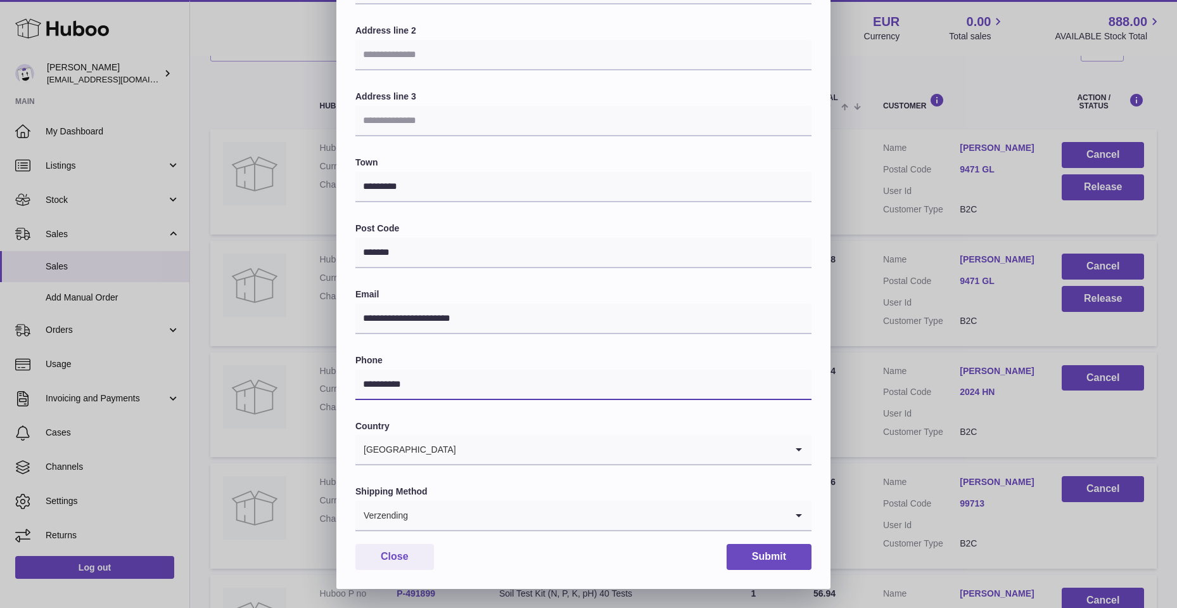
type input "**********"
click at [795, 512] on icon "Search for option" at bounding box center [798, 515] width 25 height 29
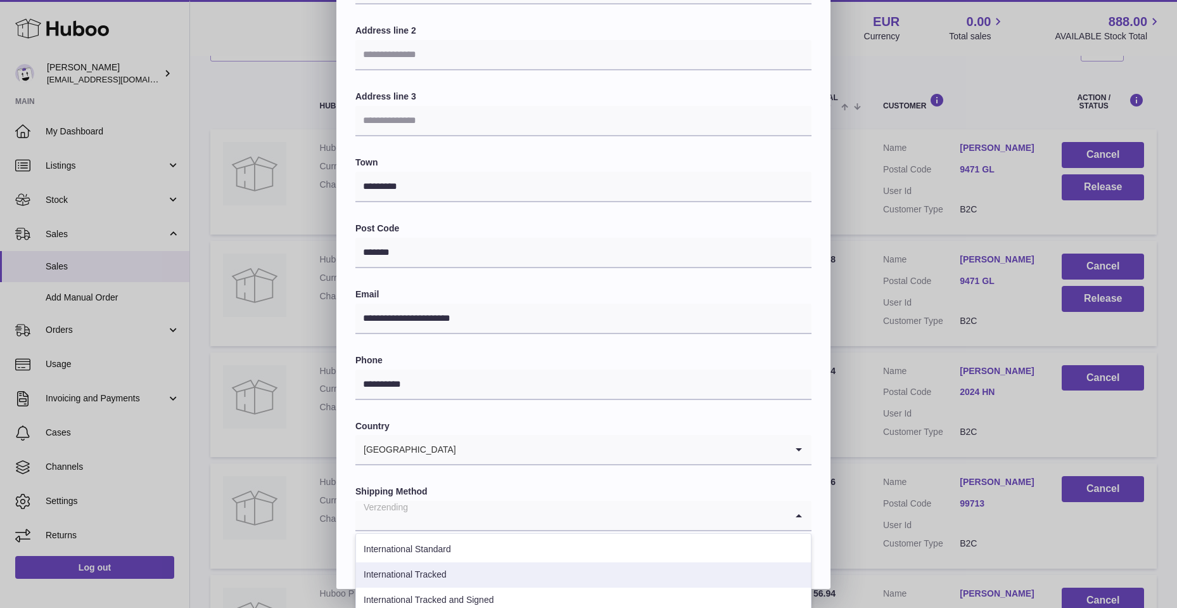
click at [444, 570] on li "International Tracked" at bounding box center [583, 574] width 455 height 25
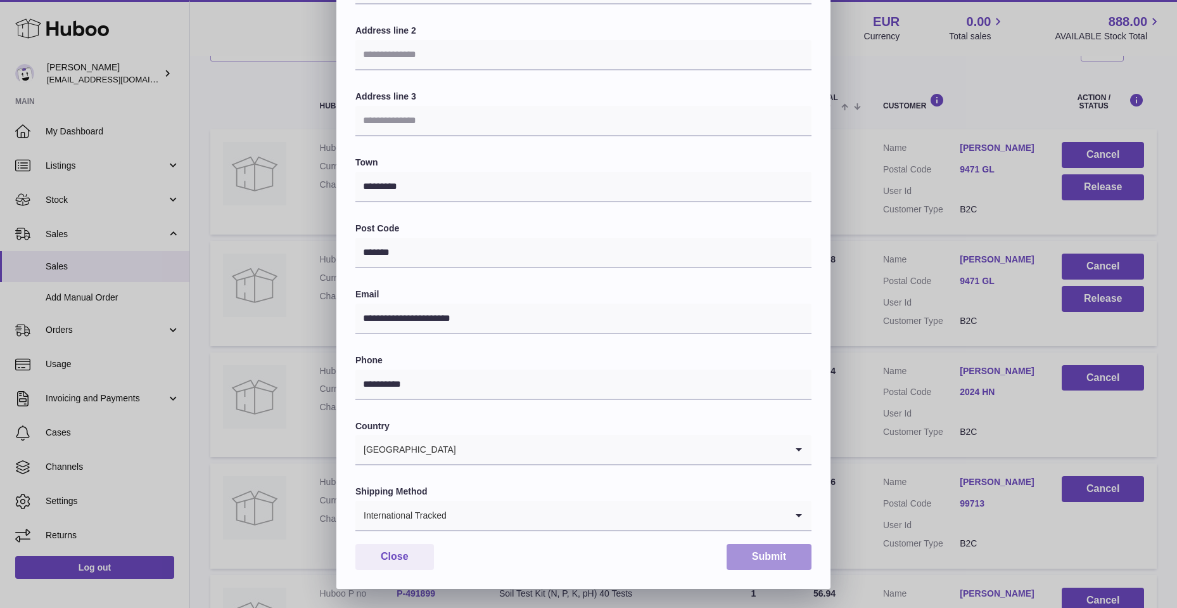
click at [748, 549] on button "Submit" at bounding box center [769, 557] width 85 height 26
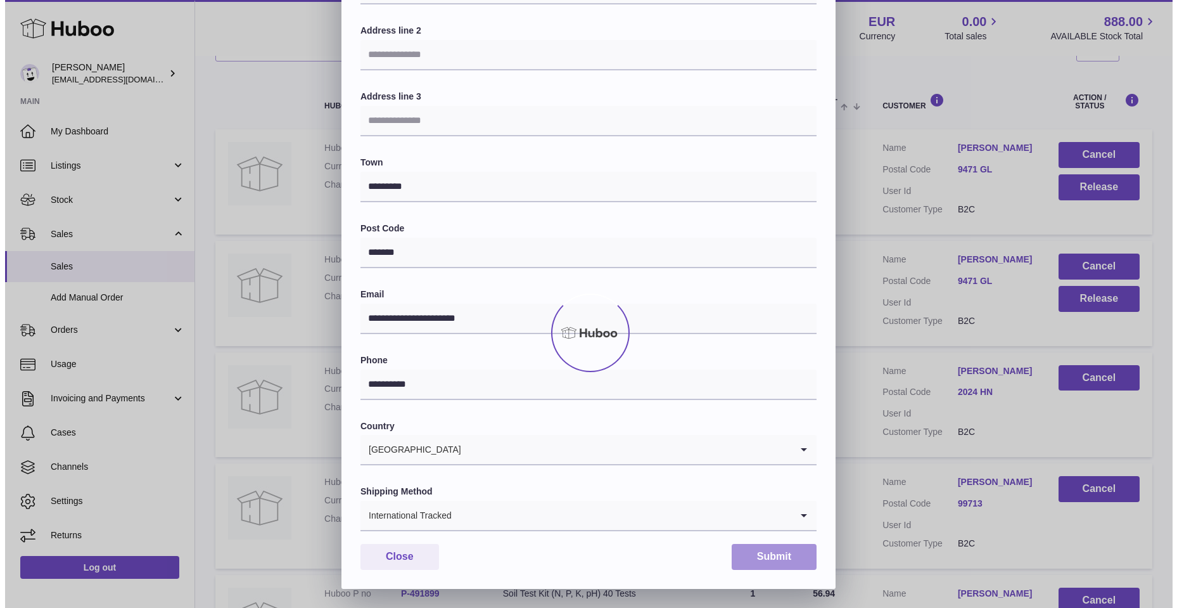
scroll to position [0, 0]
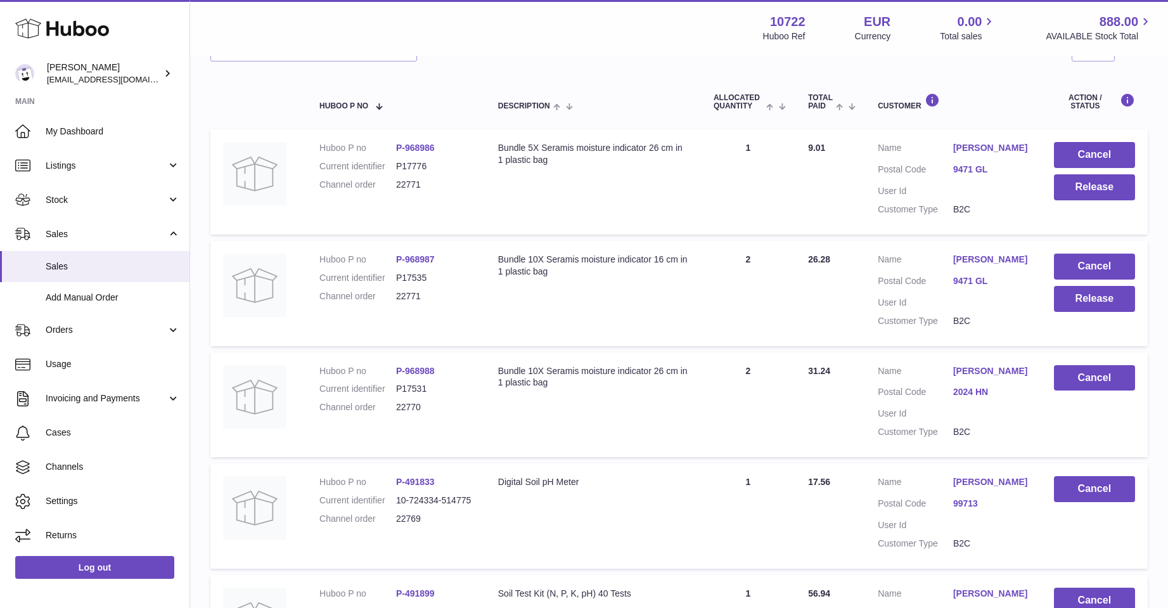
click at [971, 148] on link "Jeroen Buist" at bounding box center [990, 148] width 75 height 12
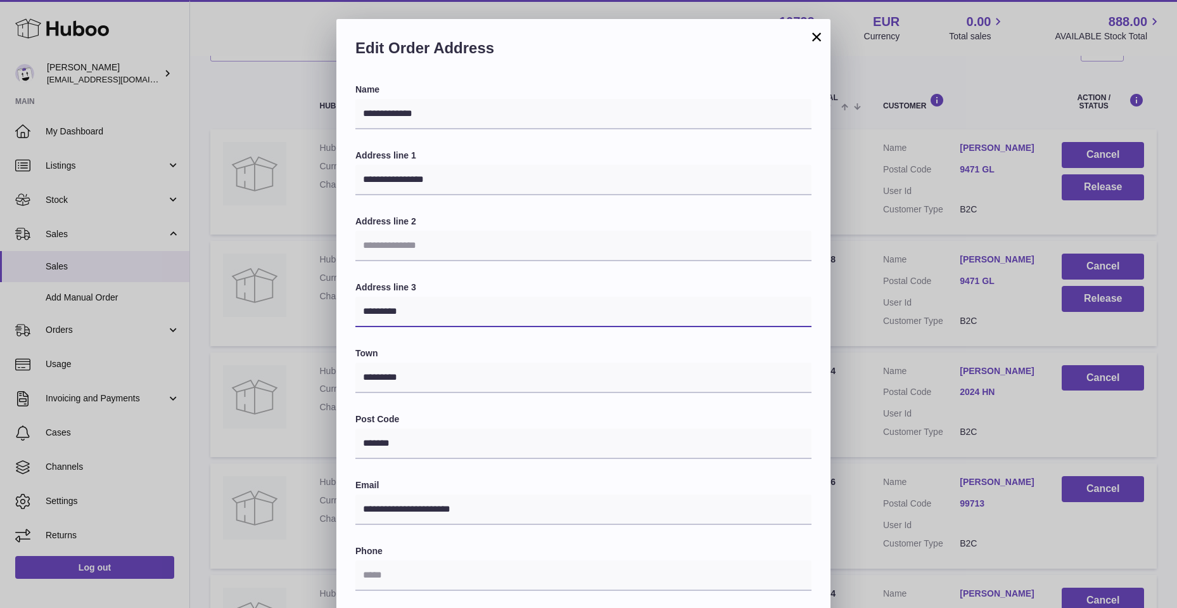
drag, startPoint x: 360, startPoint y: 310, endPoint x: 451, endPoint y: 319, distance: 91.0
click at [451, 319] on input "*********" at bounding box center [583, 312] width 456 height 30
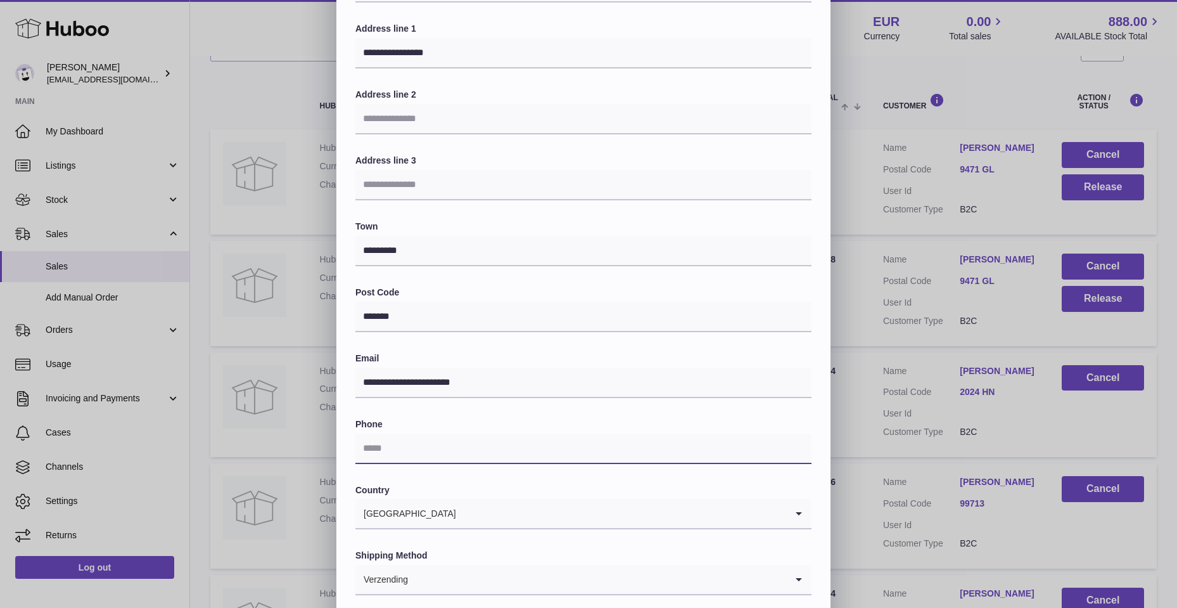
click at [366, 447] on input "text" at bounding box center [583, 448] width 456 height 30
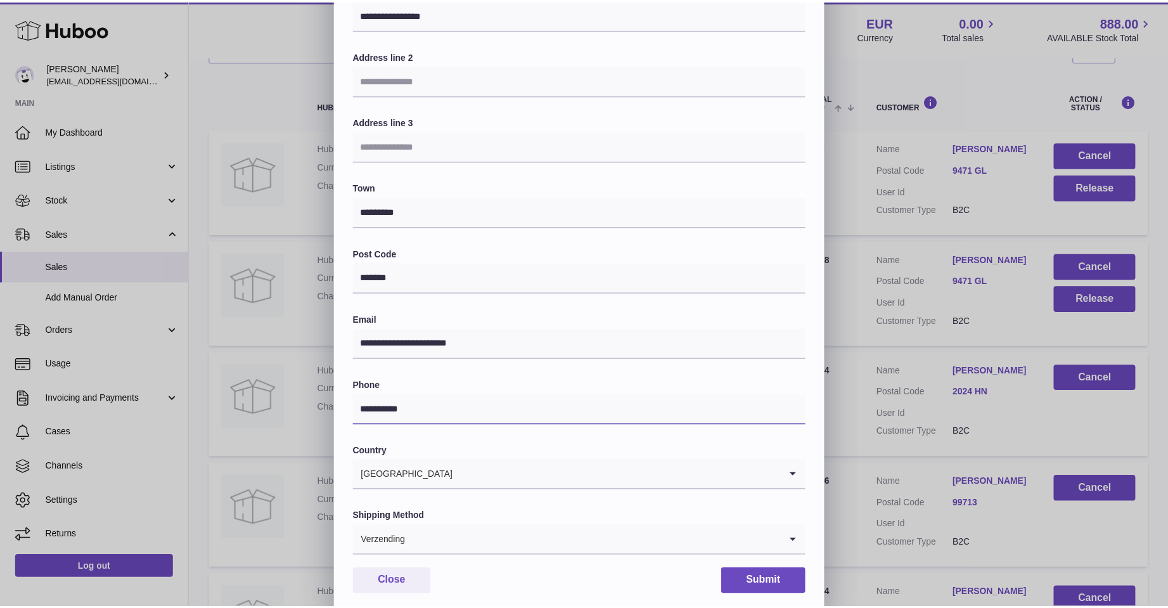
scroll to position [191, 0]
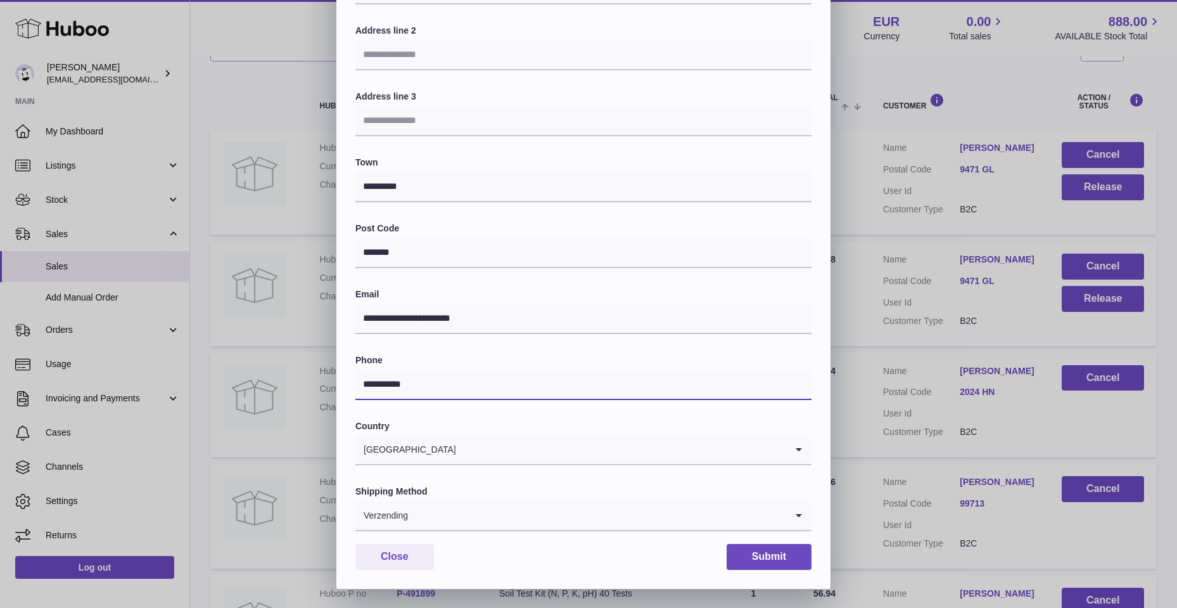
type input "**********"
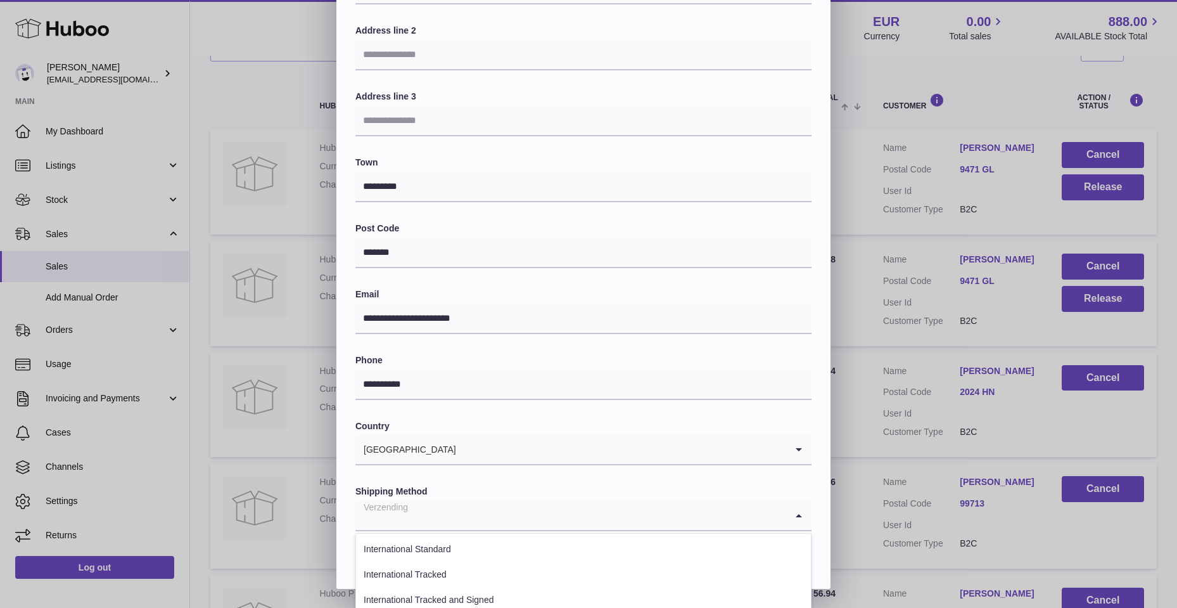
click at [798, 513] on icon "Search for option" at bounding box center [798, 515] width 25 height 29
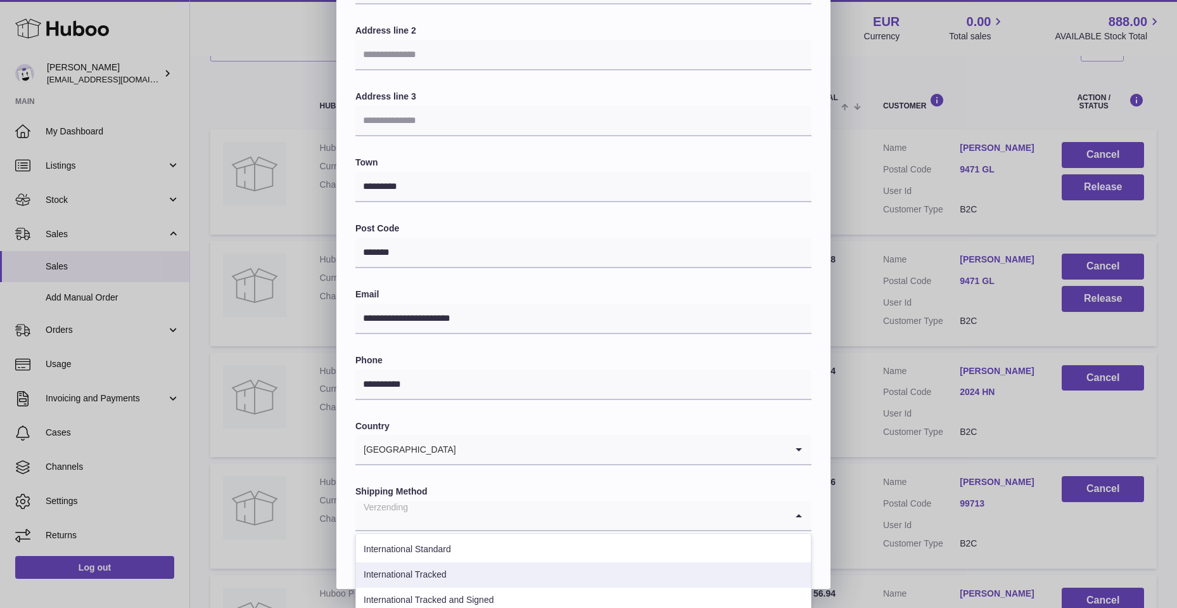
click at [425, 570] on li "International Tracked" at bounding box center [583, 574] width 455 height 25
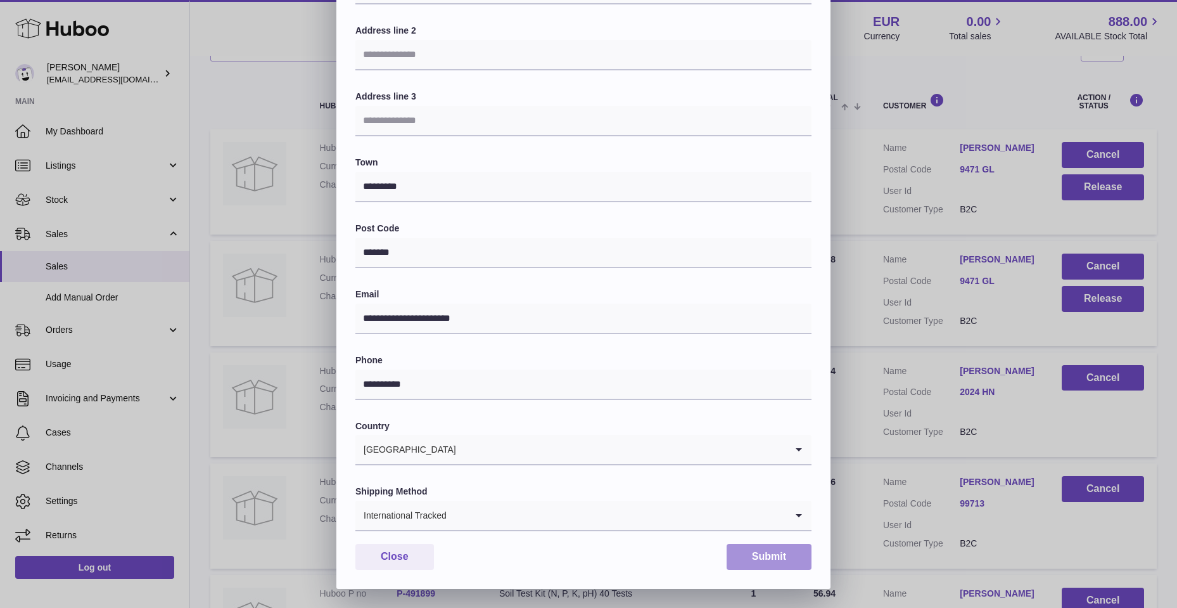
click at [762, 554] on button "Submit" at bounding box center [769, 557] width 85 height 26
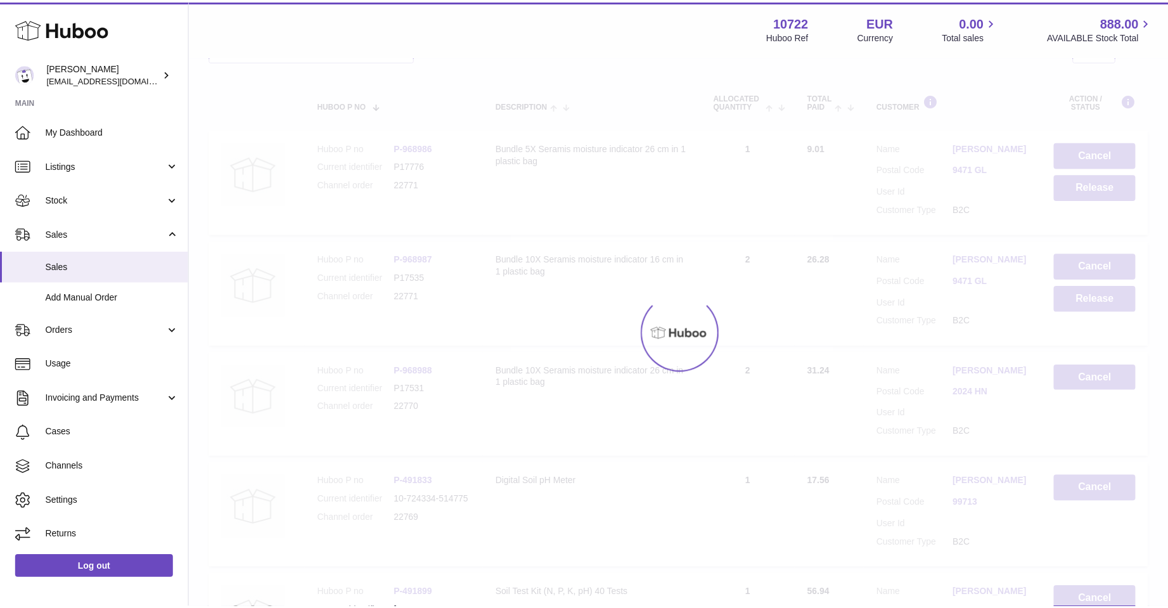
scroll to position [0, 0]
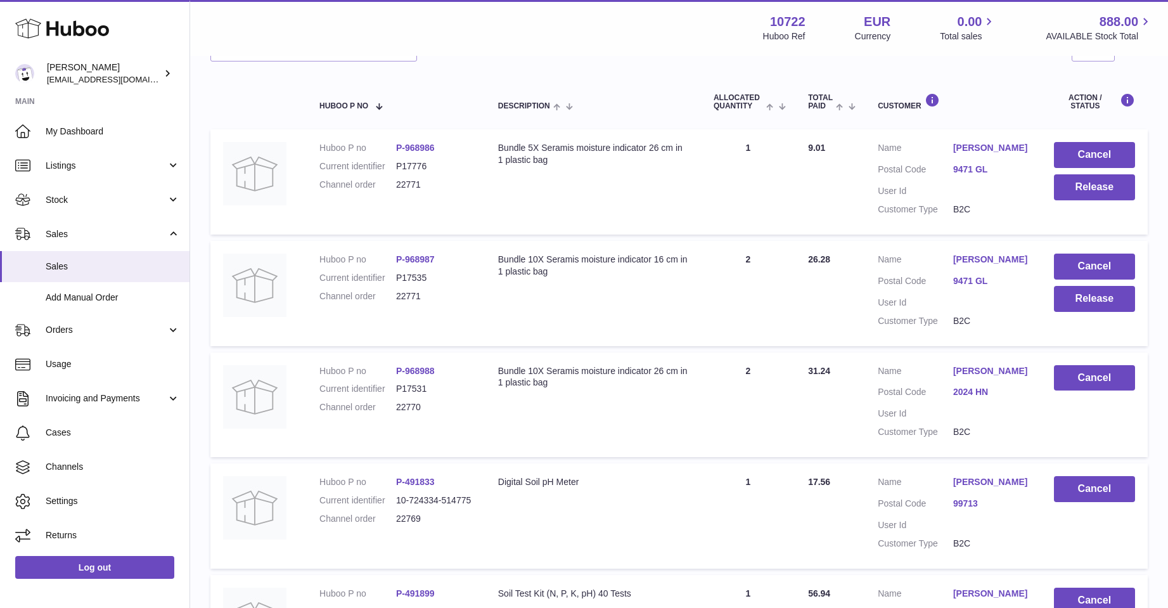
click at [963, 260] on link "Jeroen Buist" at bounding box center [990, 259] width 75 height 12
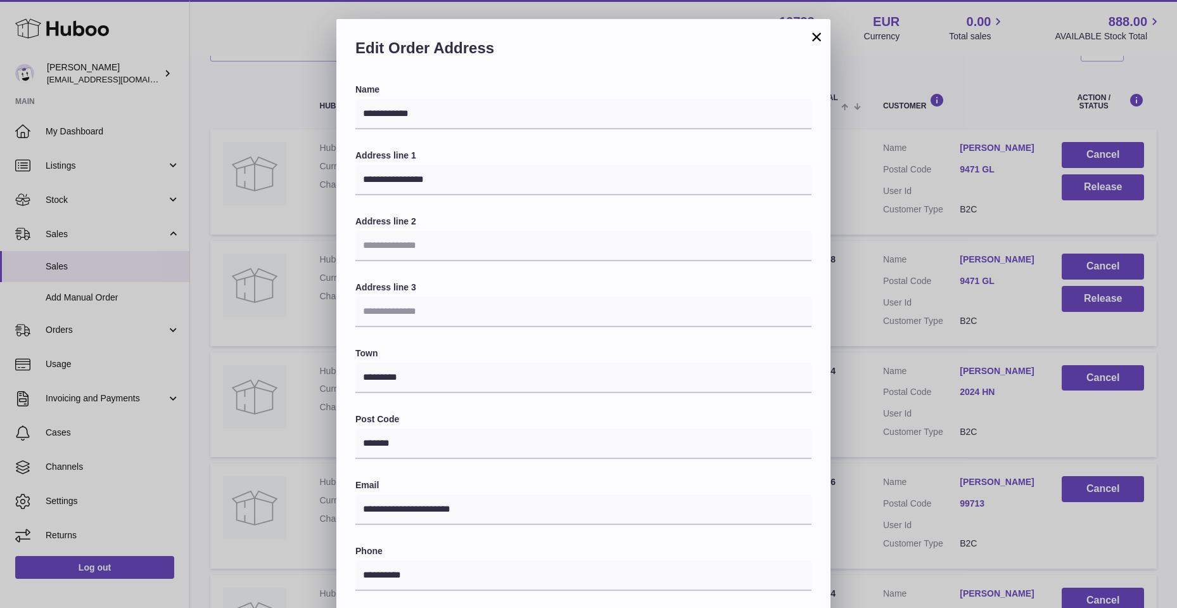
click at [822, 35] on button "×" at bounding box center [816, 36] width 15 height 15
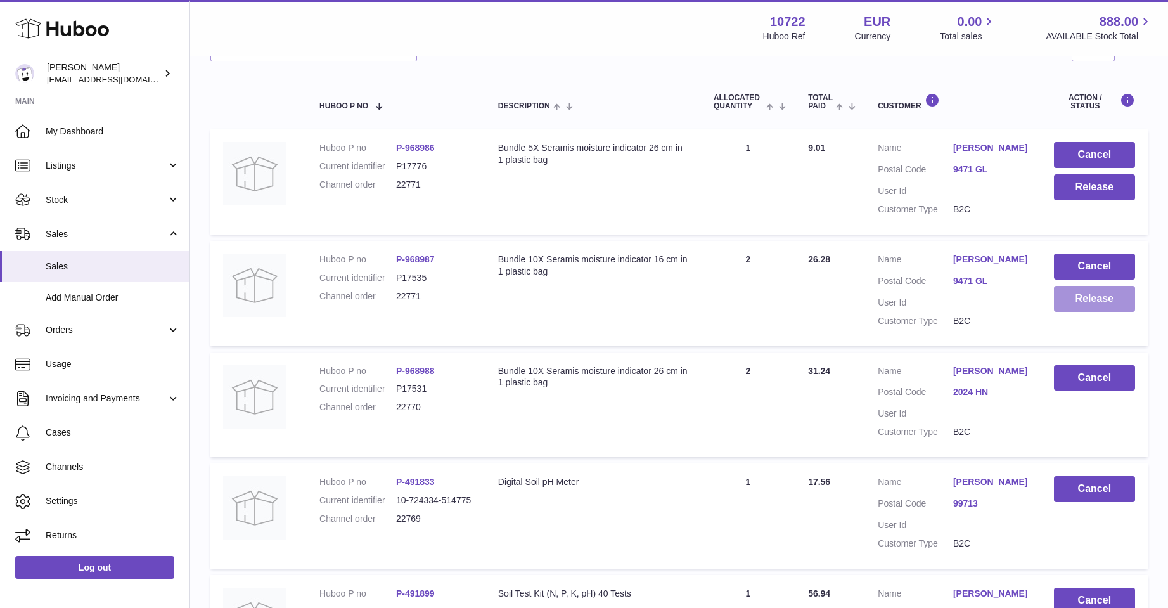
click at [1110, 297] on button "Release" at bounding box center [1094, 299] width 81 height 26
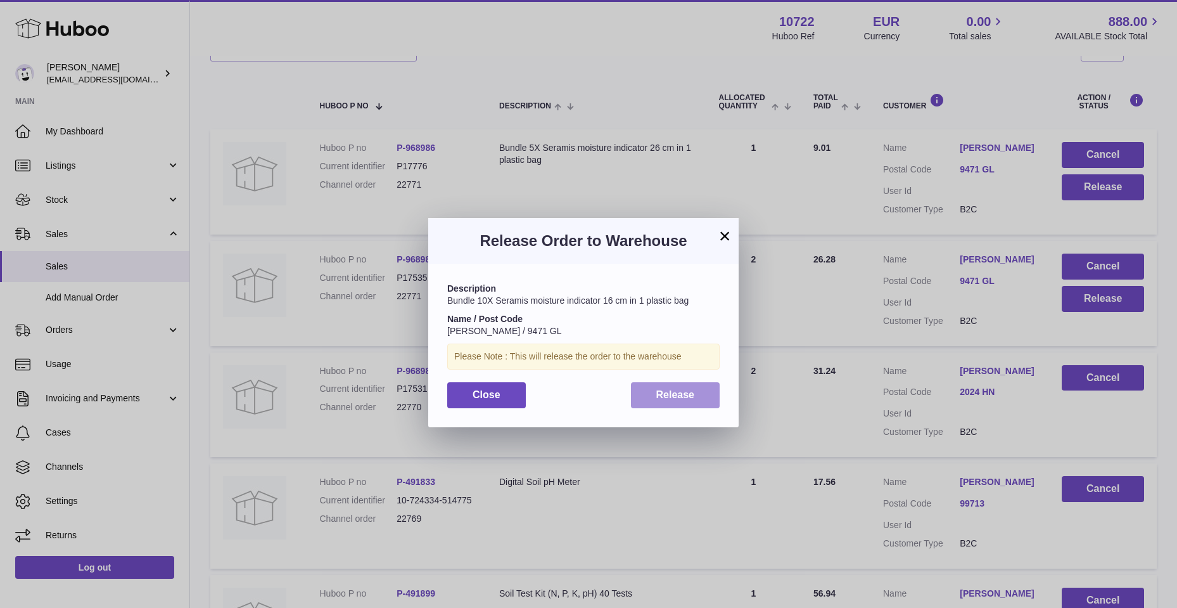
click at [657, 391] on span "Release" at bounding box center [675, 394] width 39 height 11
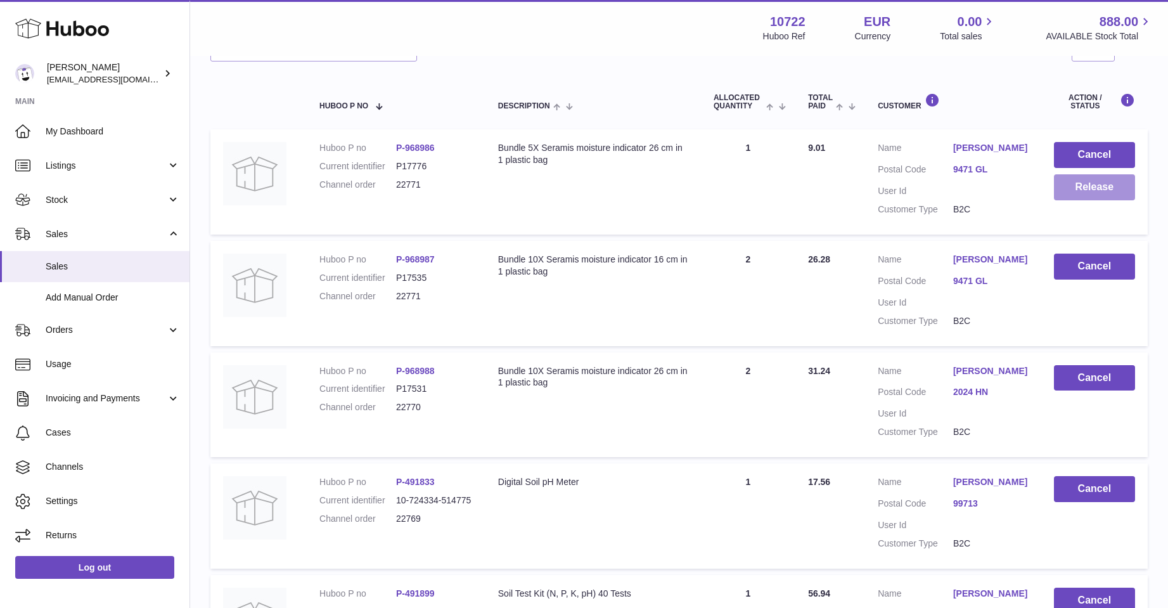
click at [1103, 189] on button "Release" at bounding box center [1094, 187] width 81 height 26
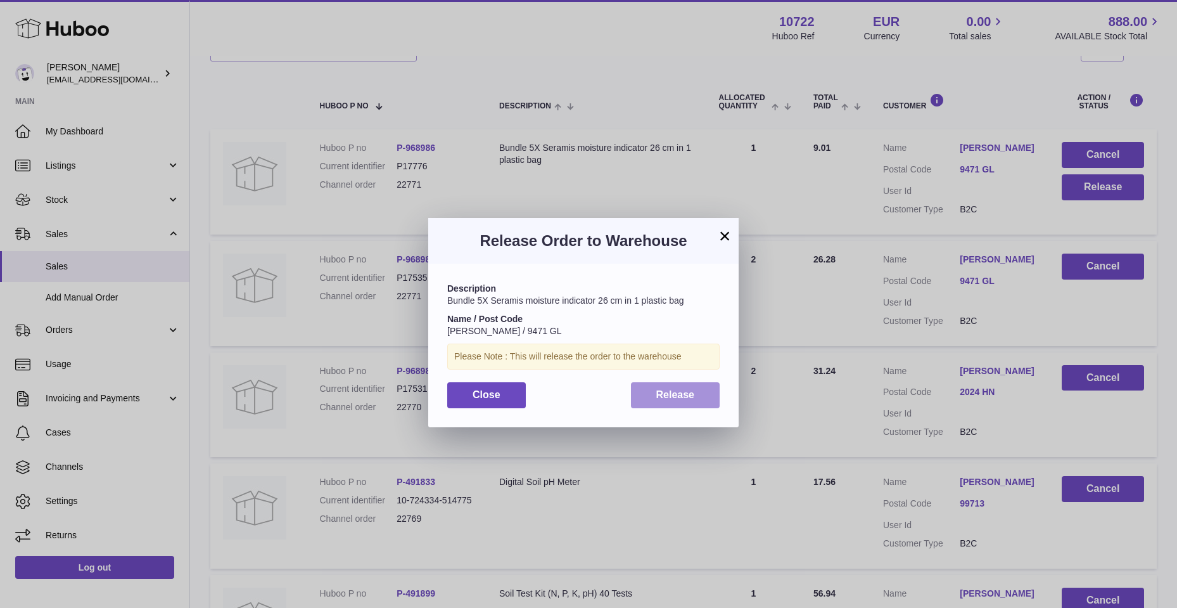
click at [704, 399] on button "Release" at bounding box center [675, 395] width 89 height 26
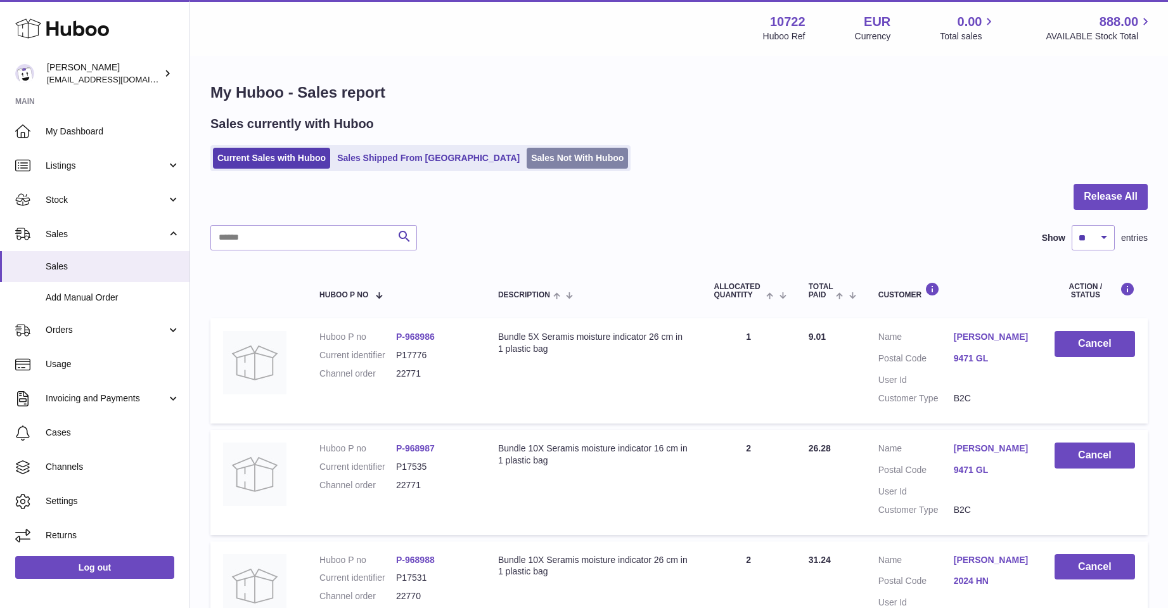
click at [527, 151] on link "Sales Not With Huboo" at bounding box center [577, 158] width 101 height 21
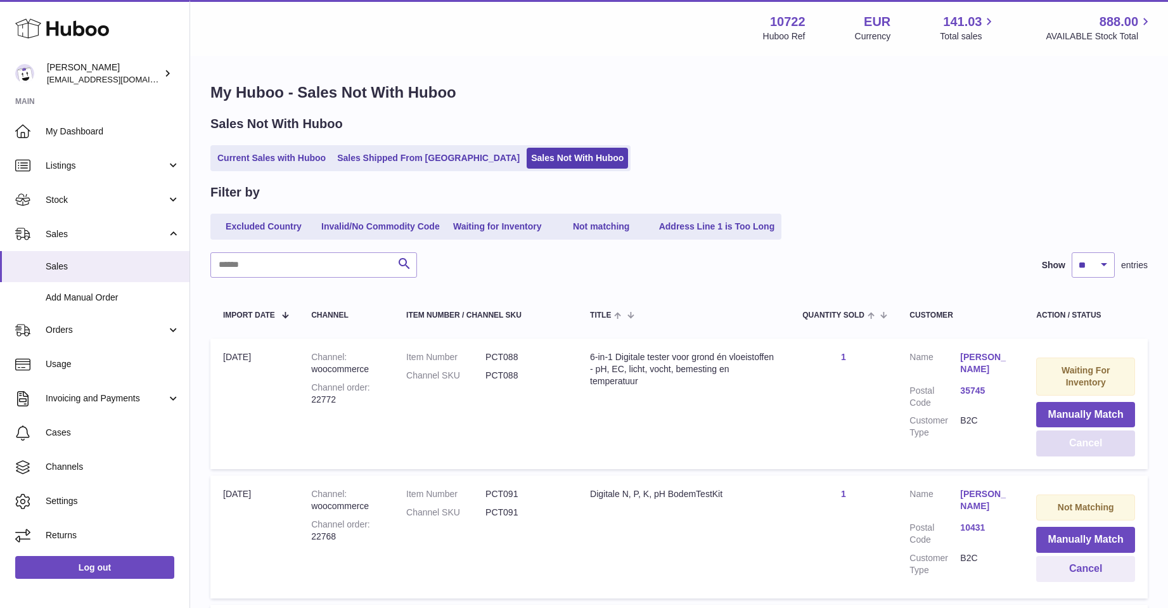
click at [1040, 442] on button "Cancel" at bounding box center [1085, 443] width 99 height 26
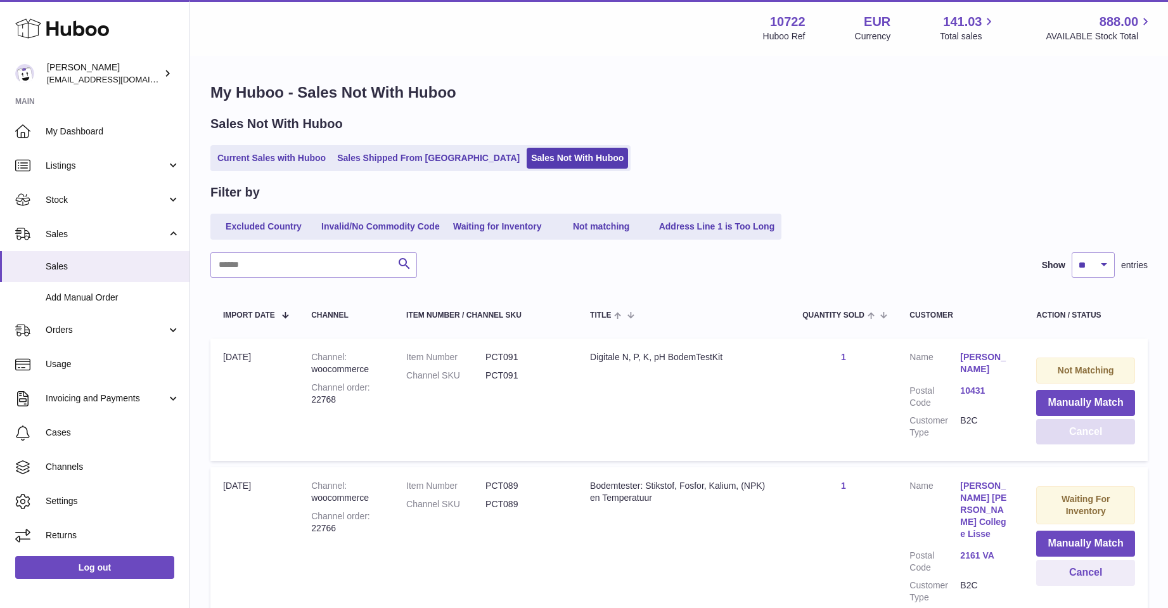
click at [1082, 430] on button "Cancel" at bounding box center [1085, 432] width 99 height 26
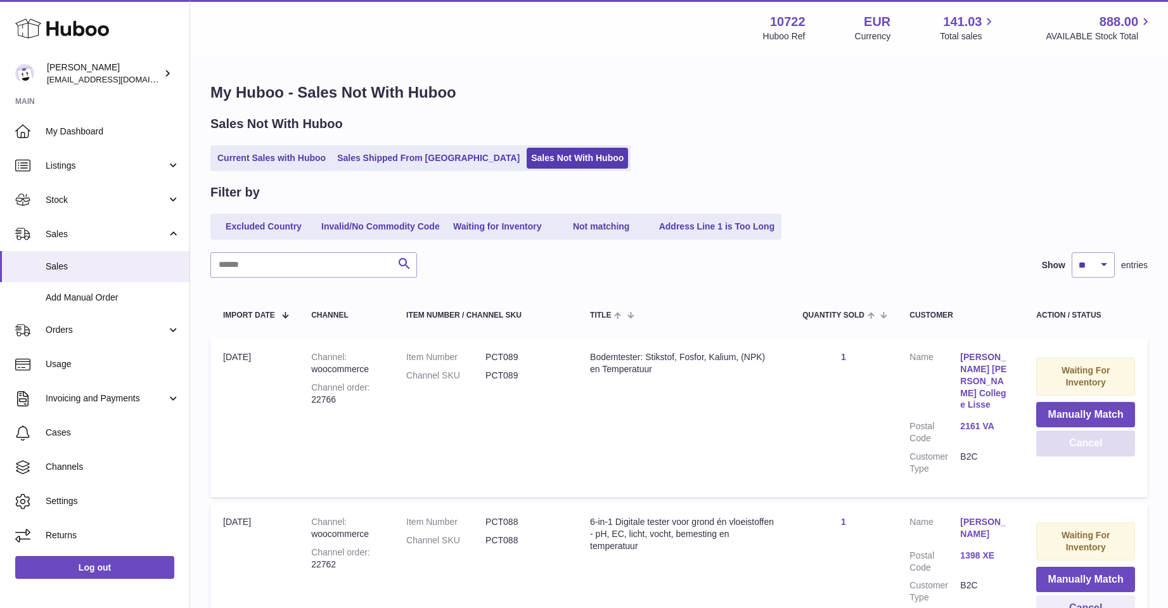
click at [1074, 444] on button "Cancel" at bounding box center [1085, 443] width 99 height 26
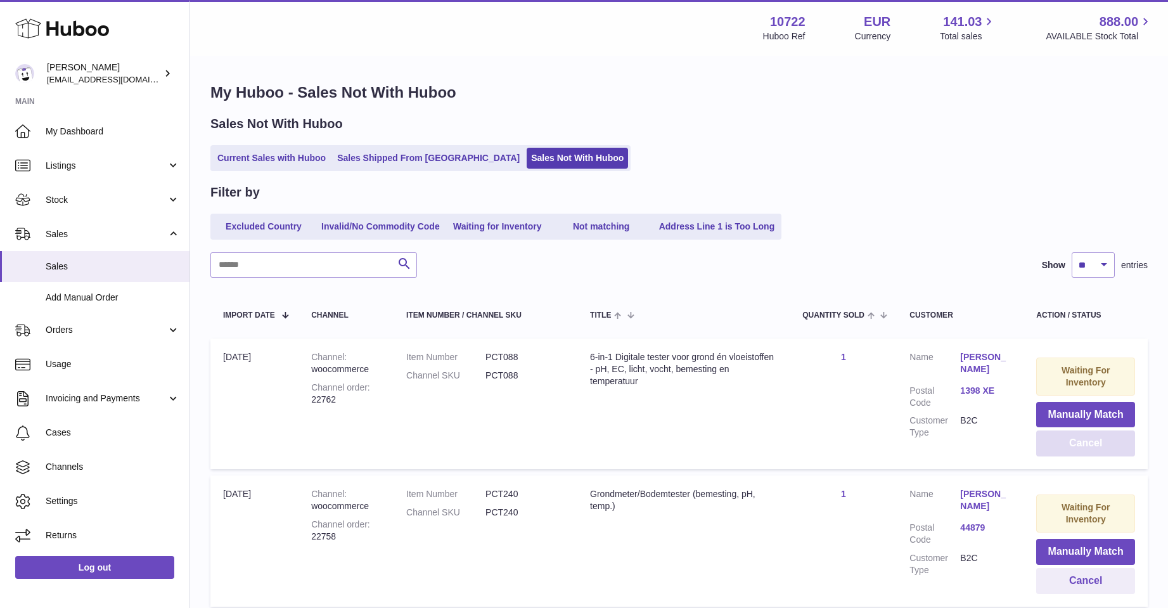
click at [1074, 444] on button "Cancel" at bounding box center [1085, 443] width 99 height 26
click at [1074, 444] on button "Cancel" at bounding box center [1085, 443] width 100 height 26
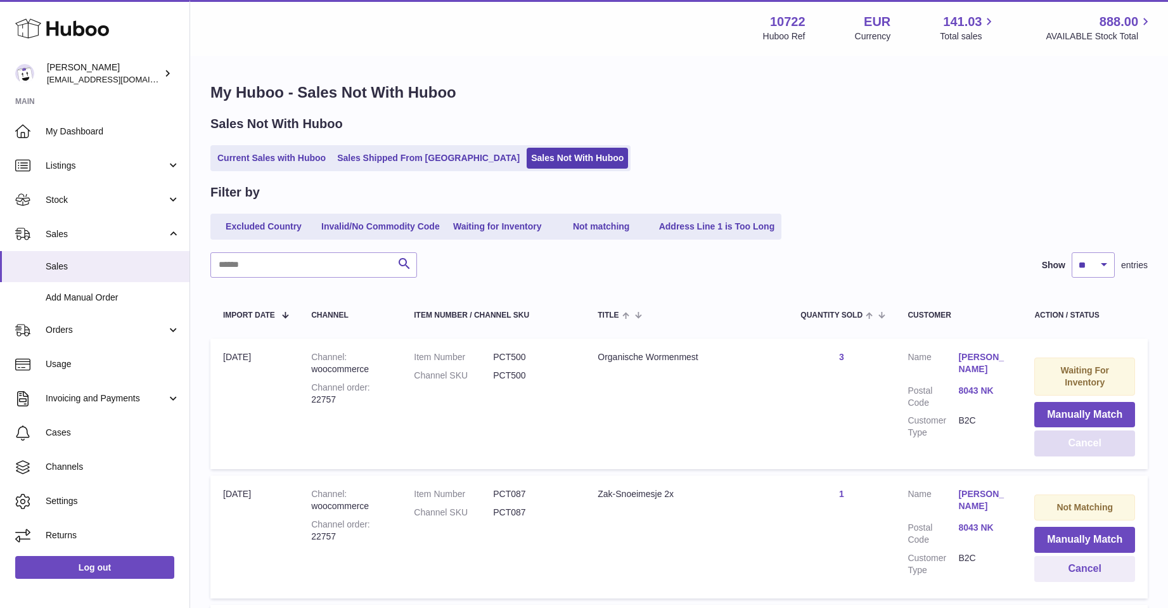
click at [1074, 444] on button "Cancel" at bounding box center [1084, 443] width 101 height 26
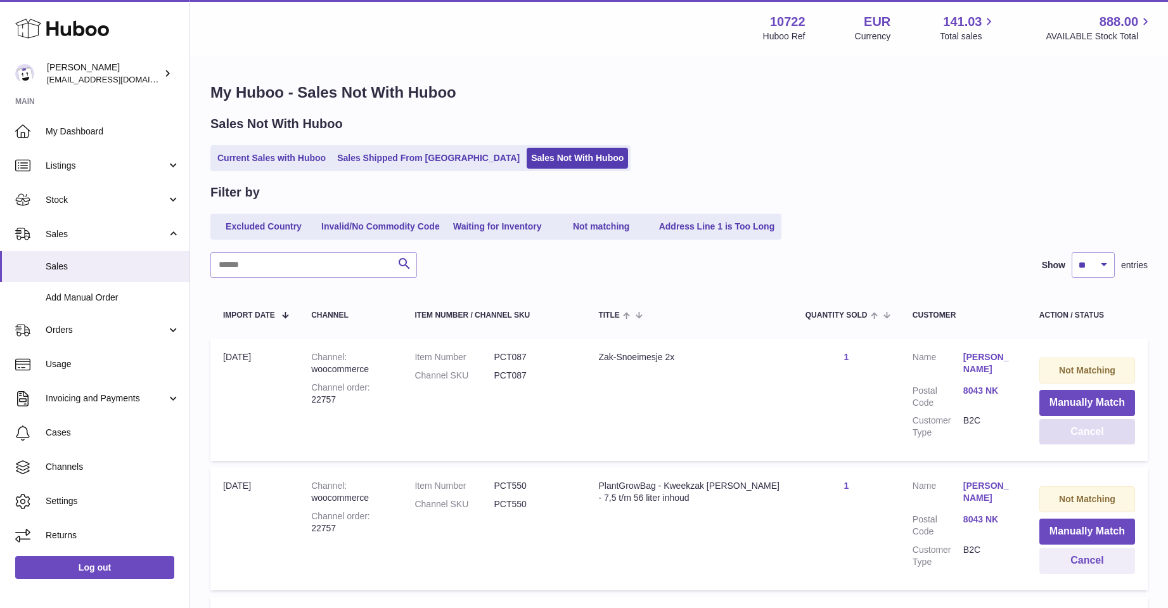
click at [1076, 439] on button "Cancel" at bounding box center [1087, 432] width 96 height 26
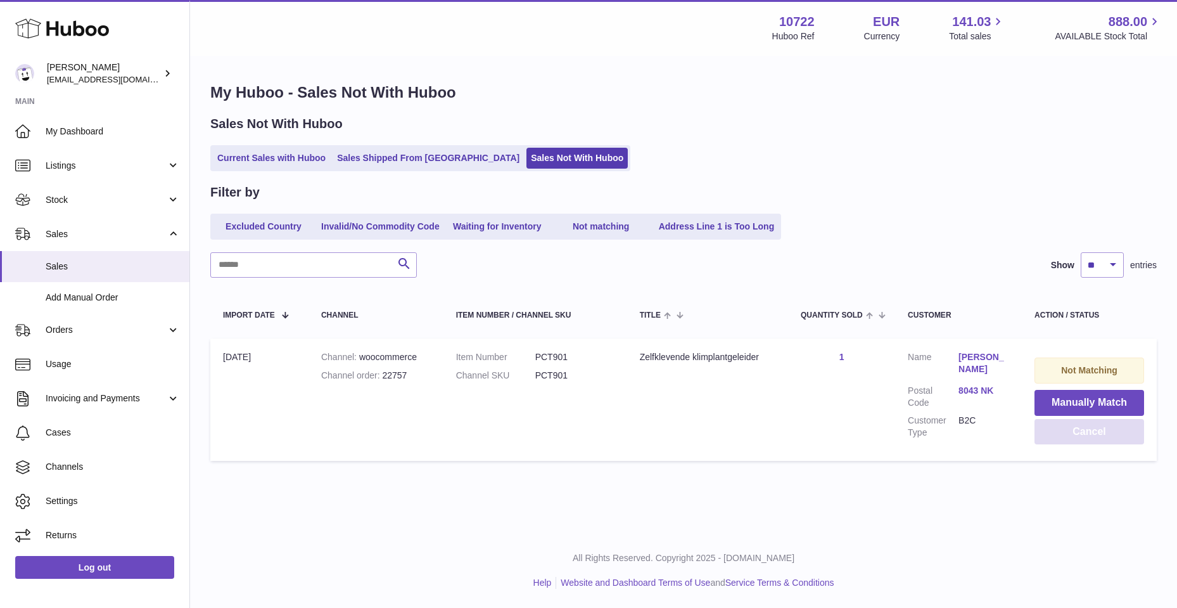
click at [1076, 439] on button "Cancel" at bounding box center [1090, 432] width 110 height 26
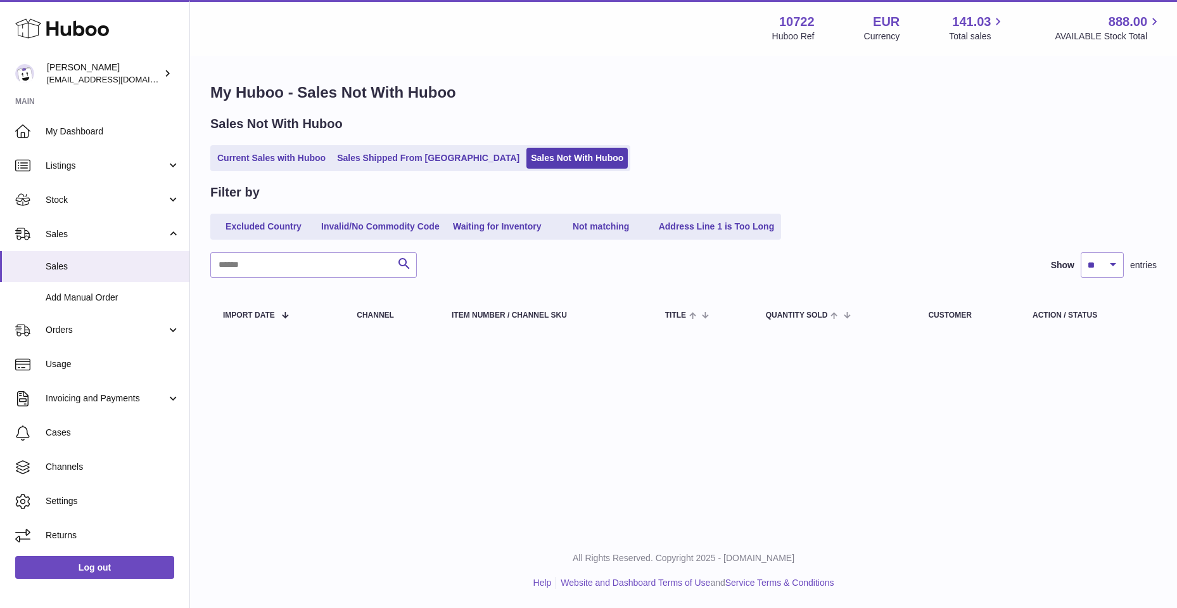
click at [984, 422] on div "Menu Huboo 10722 Huboo Ref EUR Currency 141.03 Total sales 888.00 AVAILABLE Sto…" at bounding box center [683, 266] width 987 height 533
click at [1102, 480] on div "Menu Huboo 10722 Huboo Ref EUR Currency 141.03 Total sales 888.00 AVAILABLE Sto…" at bounding box center [683, 266] width 987 height 533
